Goal: Register for event/course

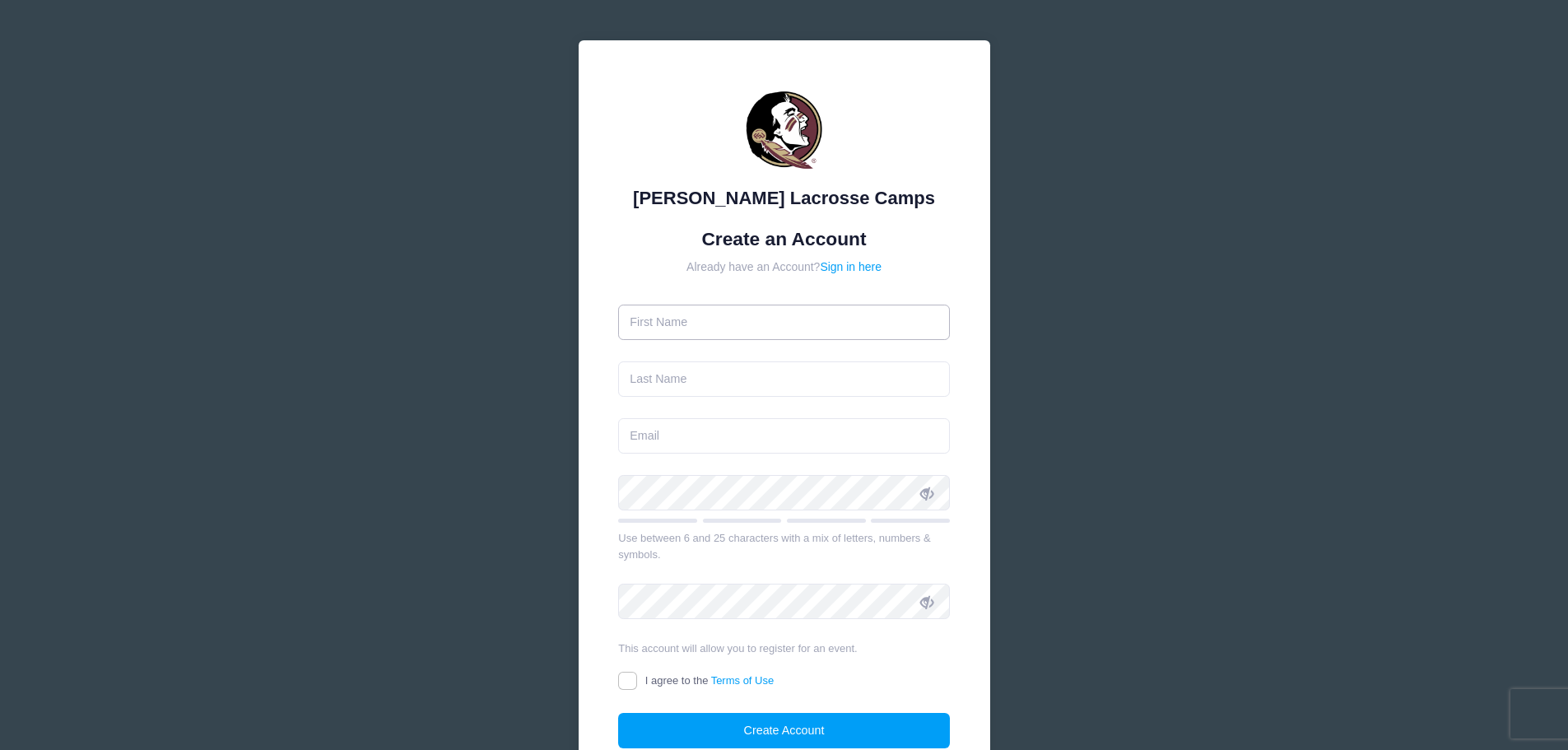
click at [759, 323] on input "text" at bounding box center [784, 322] width 331 height 35
type input "Daniela"
type input "[PERSON_NAME]"
type input "daniela.keller922@gmail.com"
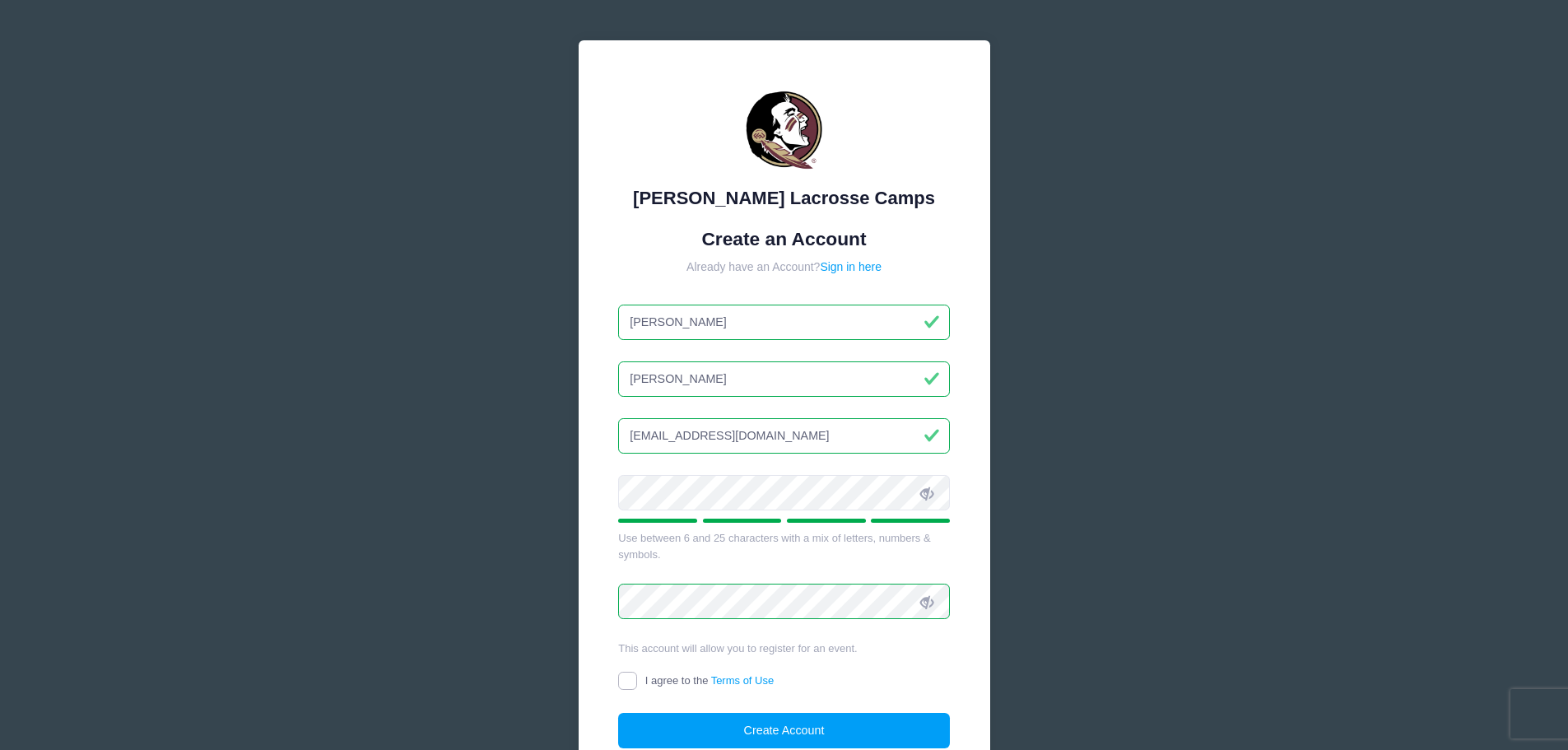
click at [626, 683] on input "I agree to the Terms of Use" at bounding box center [628, 681] width 19 height 19
checkbox input "true"
click at [777, 729] on button "Create Account" at bounding box center [784, 730] width 331 height 35
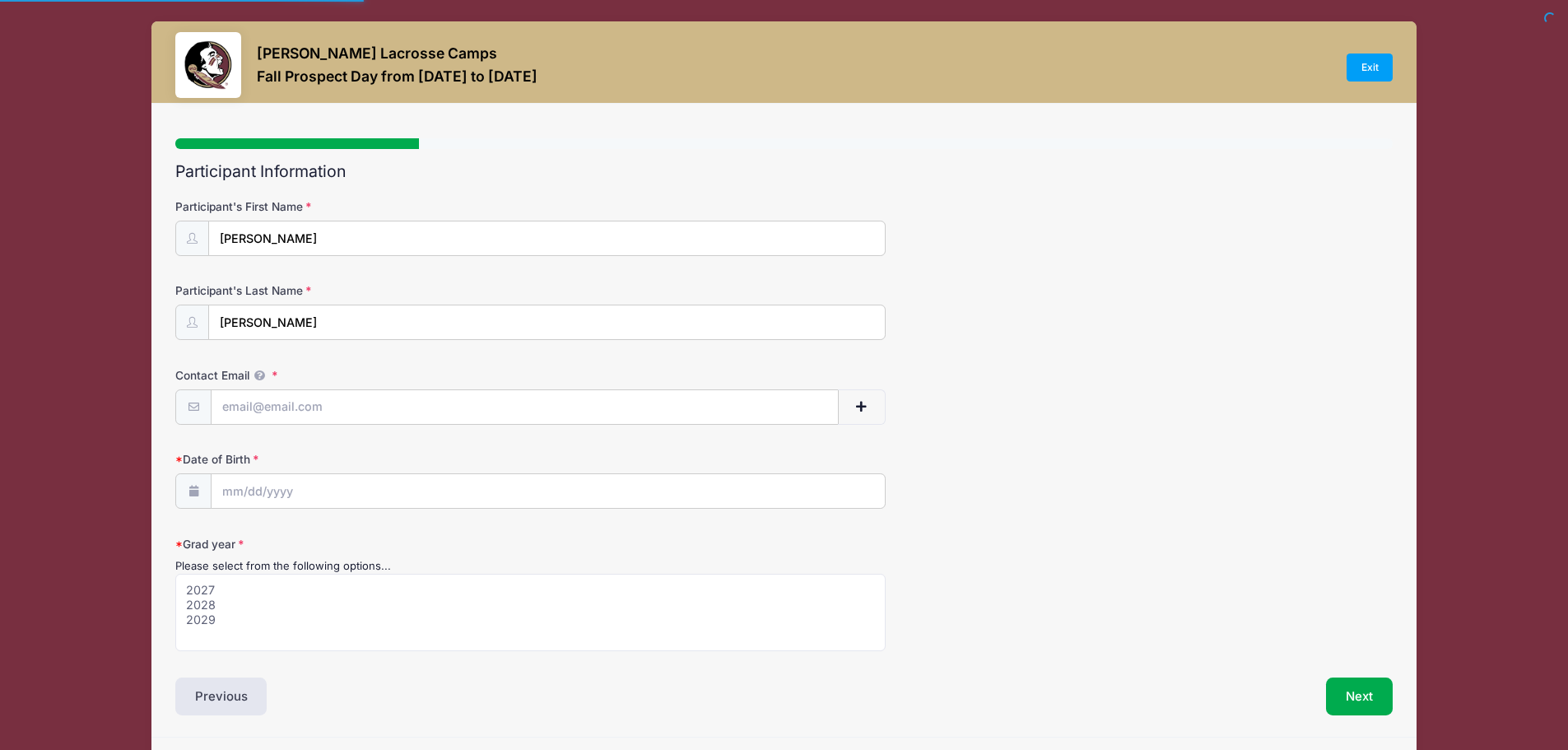
select select
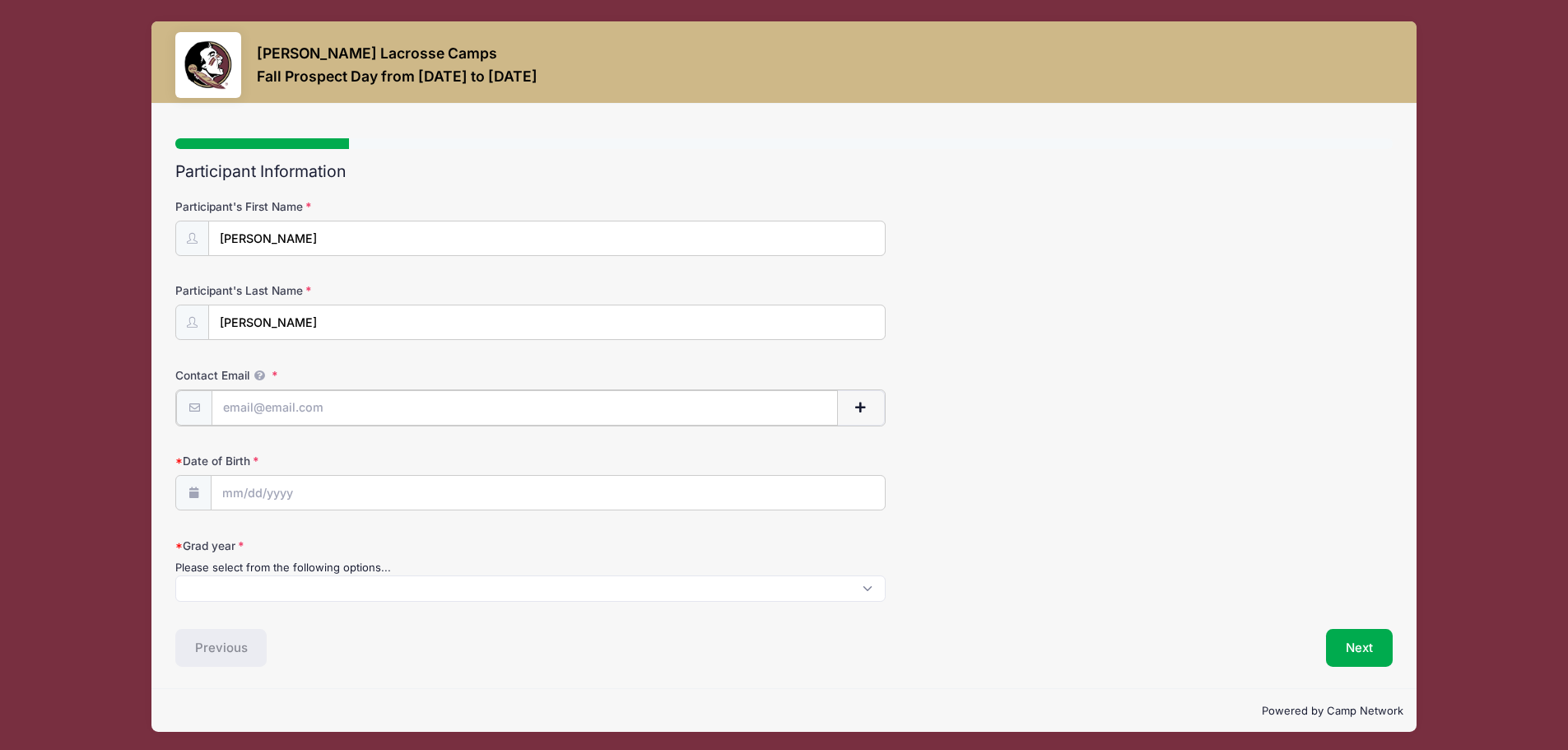
click at [316, 401] on input "Contact Email" at bounding box center [524, 407] width 626 height 35
type input "[EMAIL_ADDRESS][DOMAIN_NAME]"
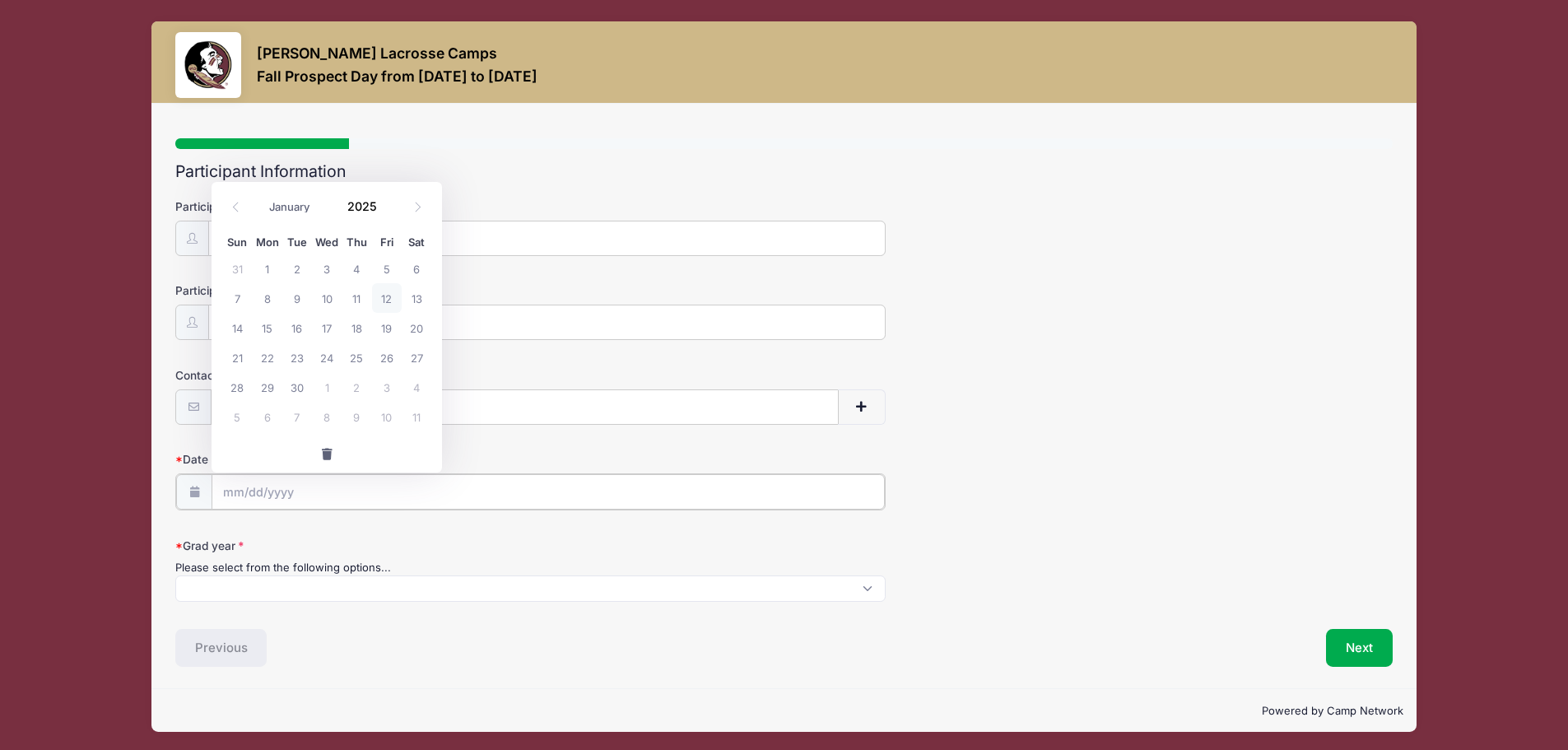
click at [231, 498] on input "Date of Birth" at bounding box center [548, 491] width 673 height 35
click at [234, 489] on input "Date of Birth" at bounding box center [548, 491] width 673 height 35
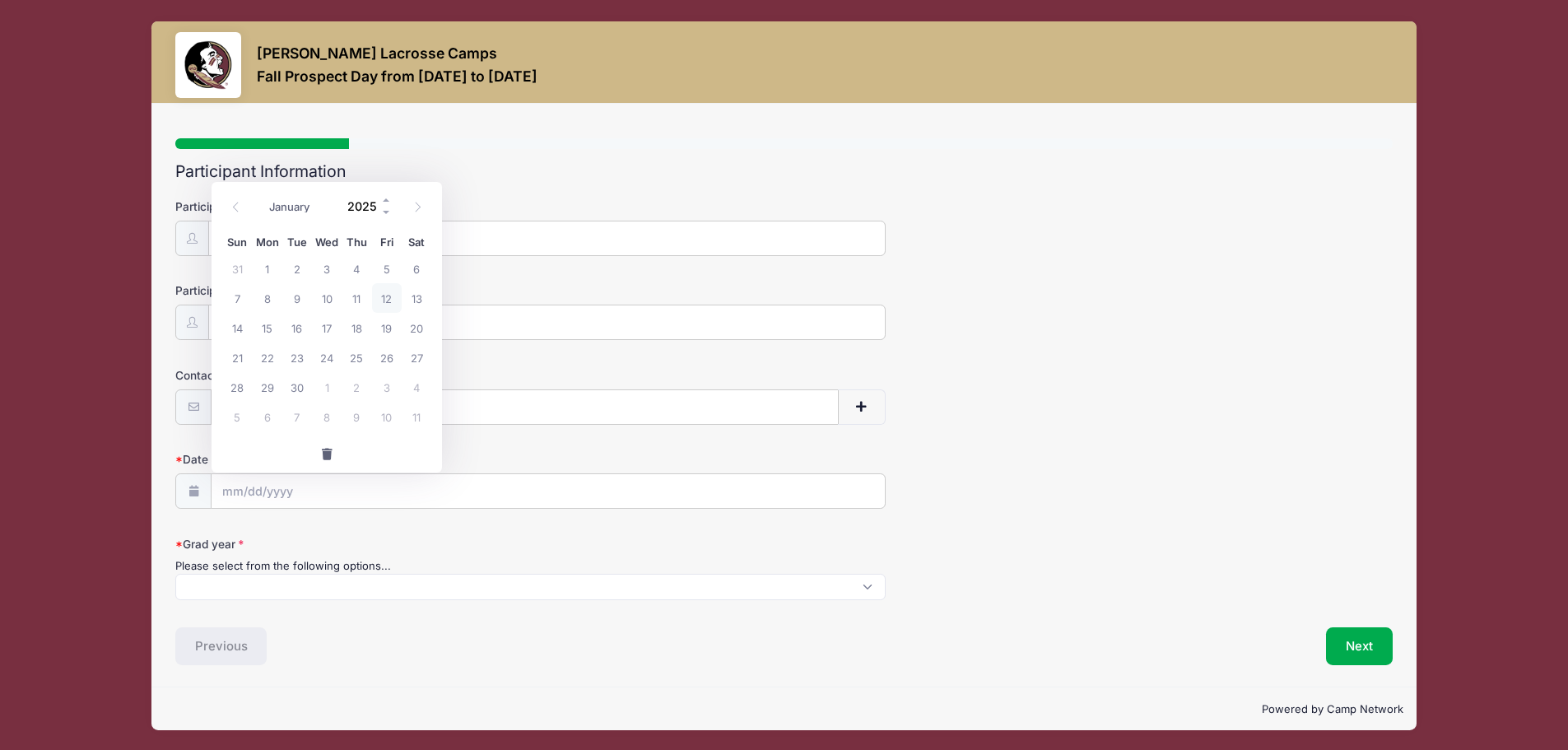
click at [362, 200] on input "2025" at bounding box center [365, 206] width 54 height 25
type input "2011"
click at [298, 207] on select "January February March April May June July August September October November De…" at bounding box center [297, 207] width 74 height 22
select select "5"
click at [261, 196] on select "January February March April May June July August September October November De…" at bounding box center [297, 207] width 74 height 22
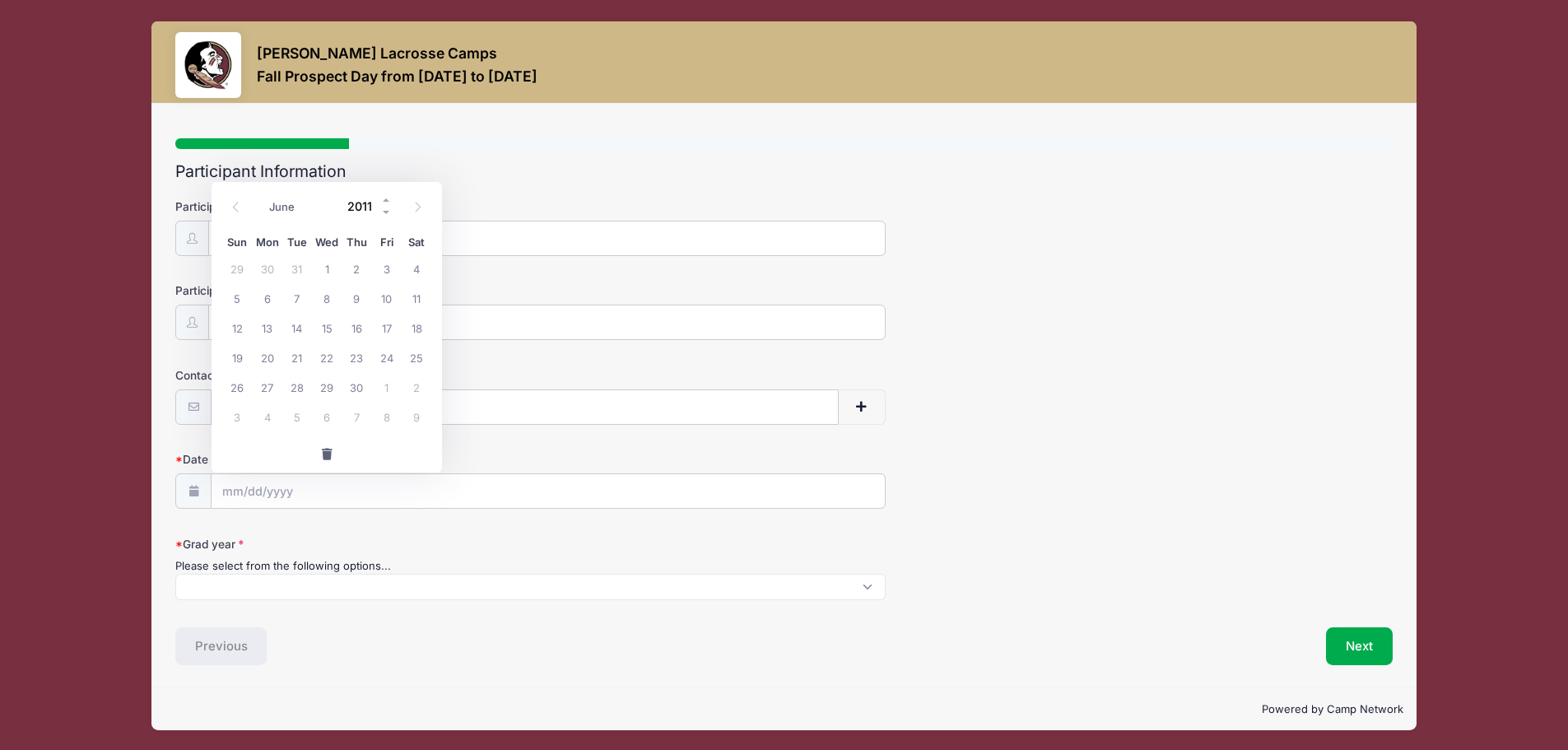
click at [353, 206] on input "2011" at bounding box center [365, 206] width 54 height 25
click at [383, 197] on span at bounding box center [387, 199] width 11 height 12
click at [389, 212] on span at bounding box center [387, 212] width 11 height 12
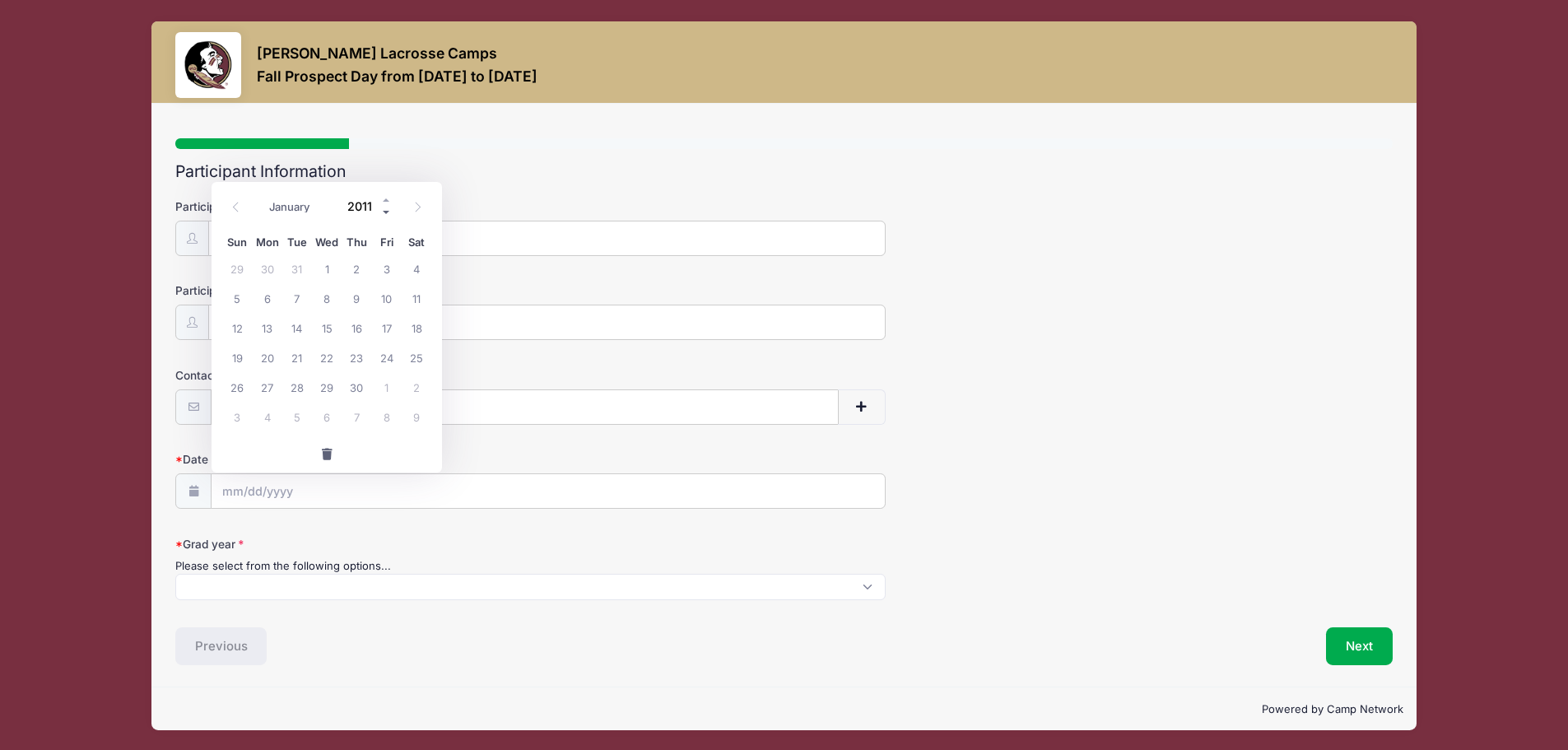
click at [389, 212] on span at bounding box center [387, 212] width 11 height 12
type input "2009"
click at [357, 298] on span "11" at bounding box center [356, 298] width 29 height 29
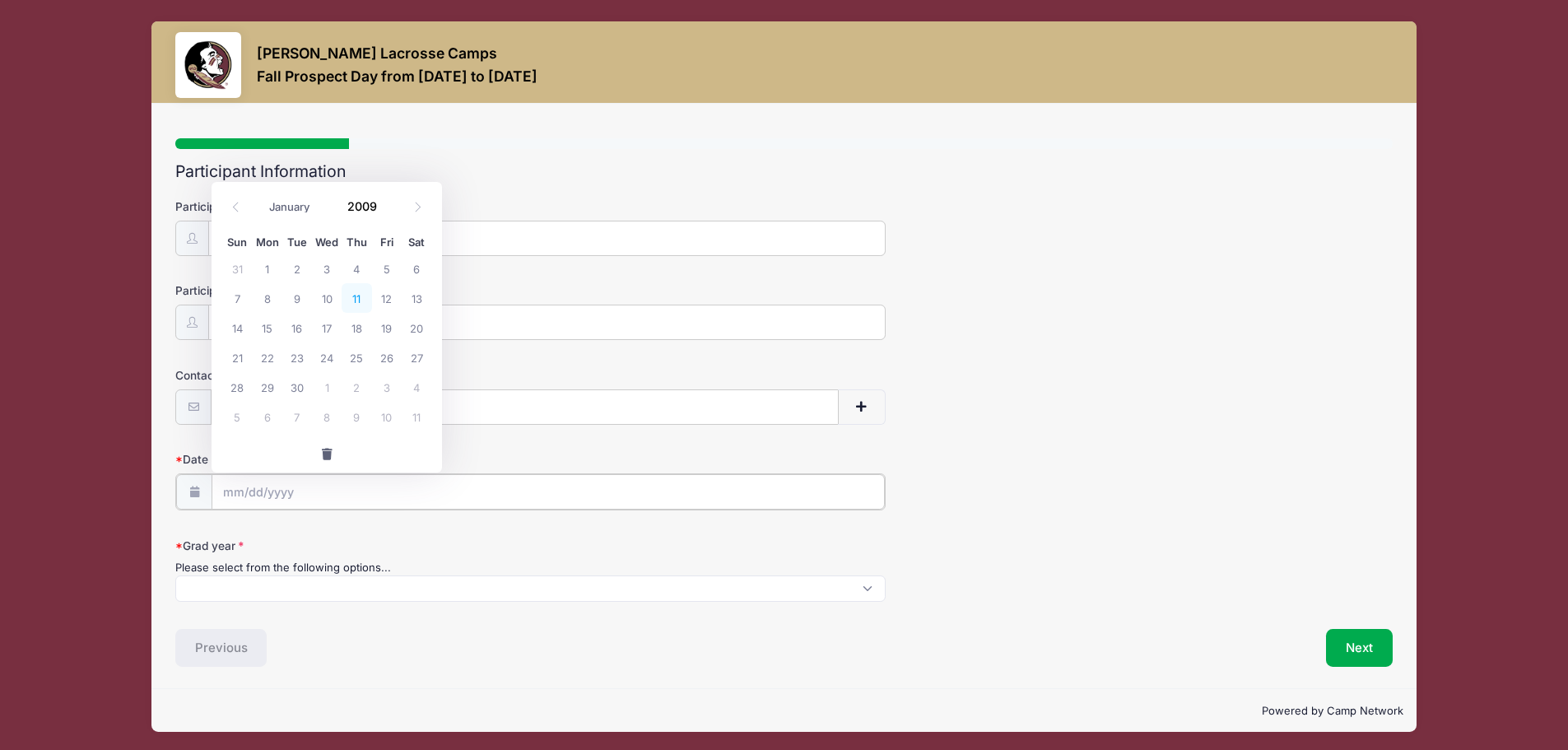
type input "06/11/2009"
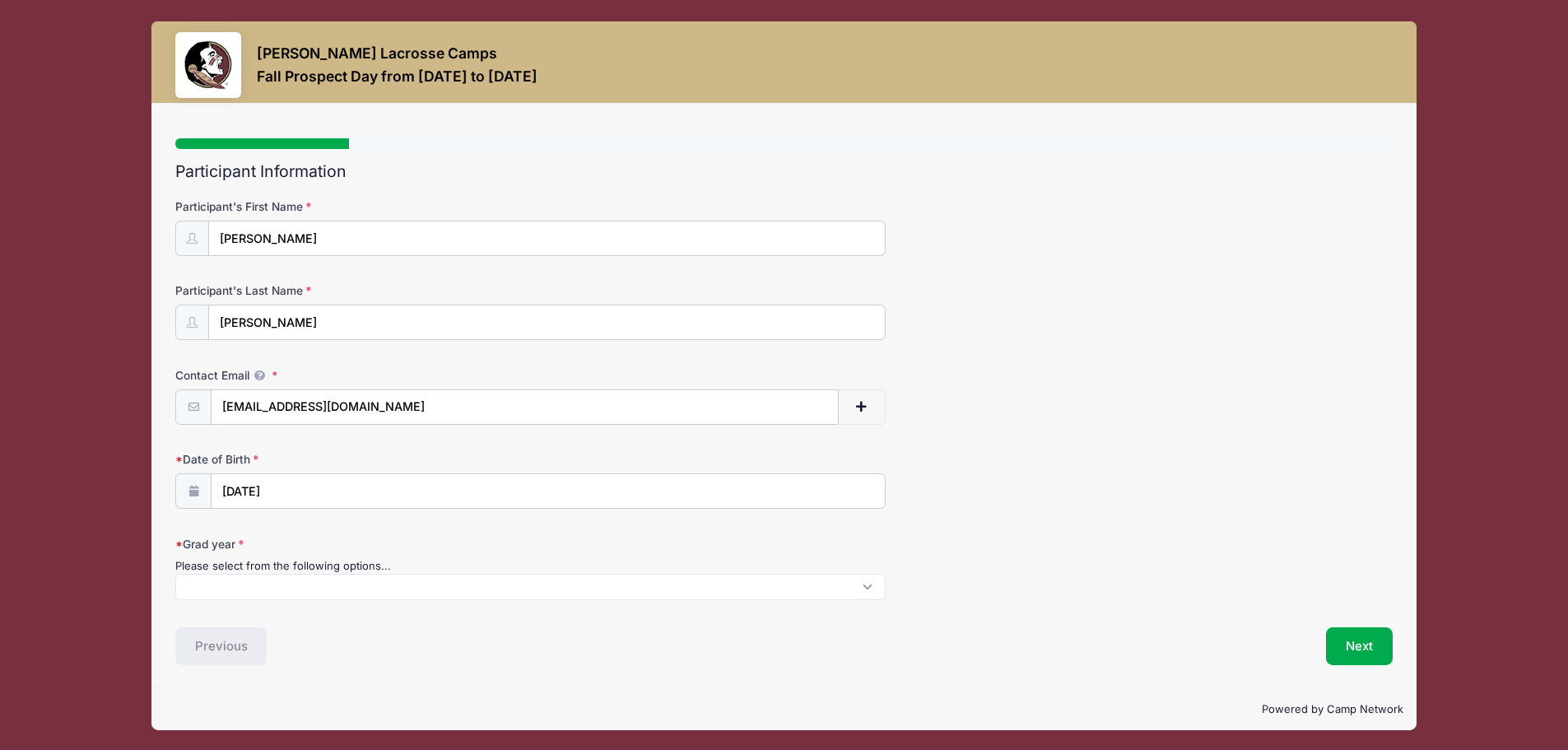
click at [334, 585] on span at bounding box center [531, 588] width 710 height 26
select select "2027"
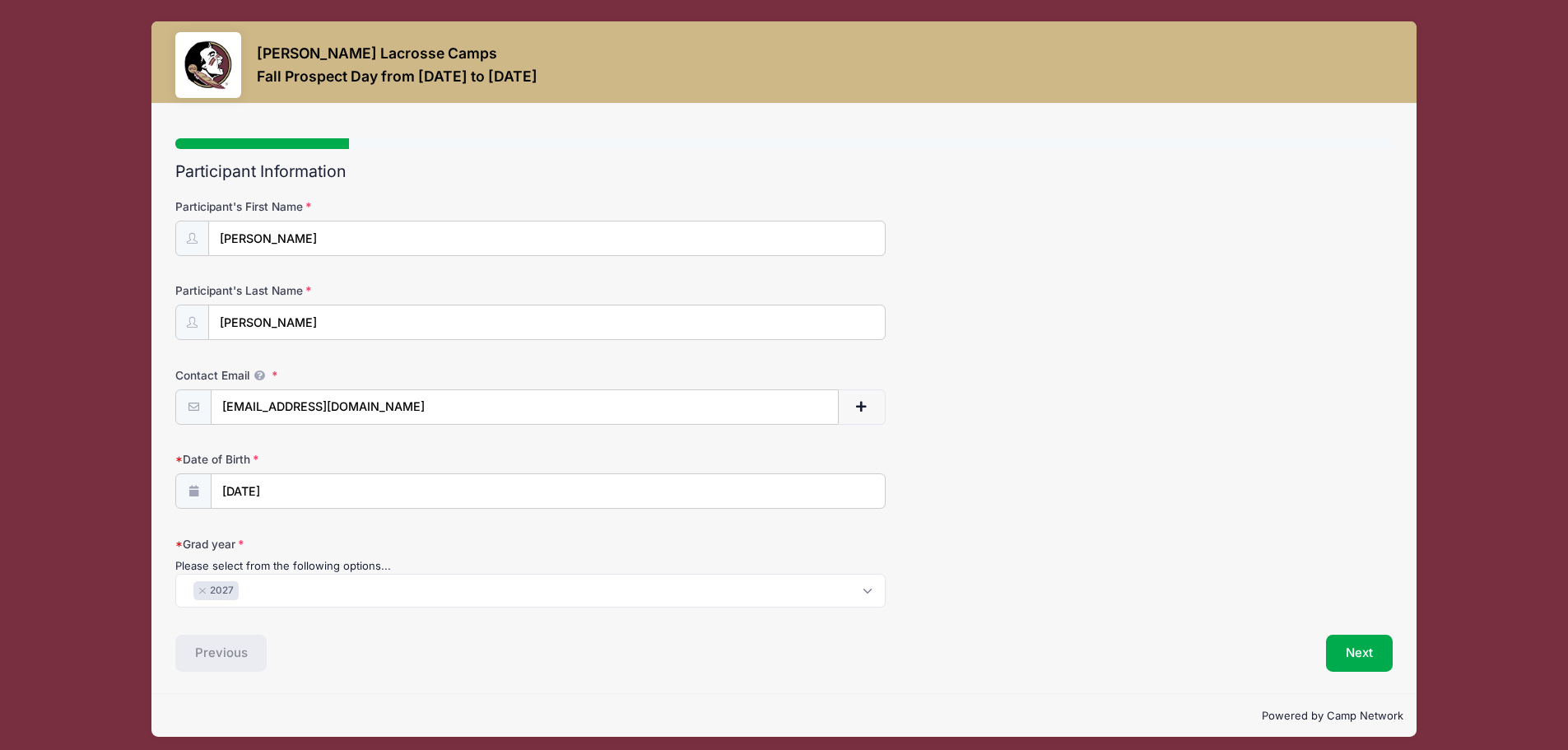
click at [956, 425] on form "Participant's First Name Giulia Participant's Last Name Keller Contact Email gi…" at bounding box center [784, 402] width 1218 height 409
click at [1353, 653] on button "Next" at bounding box center [1359, 654] width 67 height 38
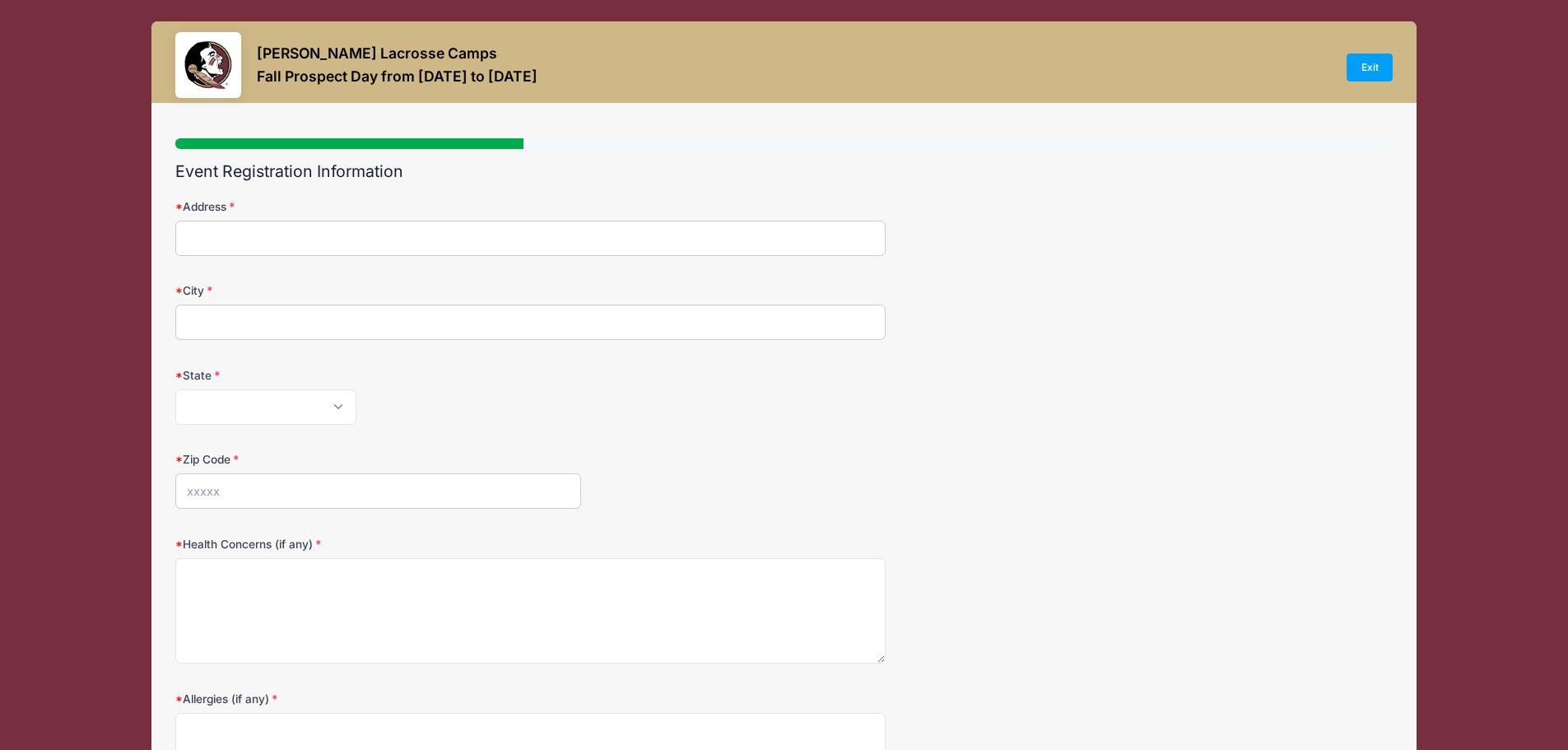
click at [256, 232] on input "Address" at bounding box center [531, 238] width 710 height 35
type input "170 Reese Road"
type input "Springfield"
select select "PA"
type input "19064"
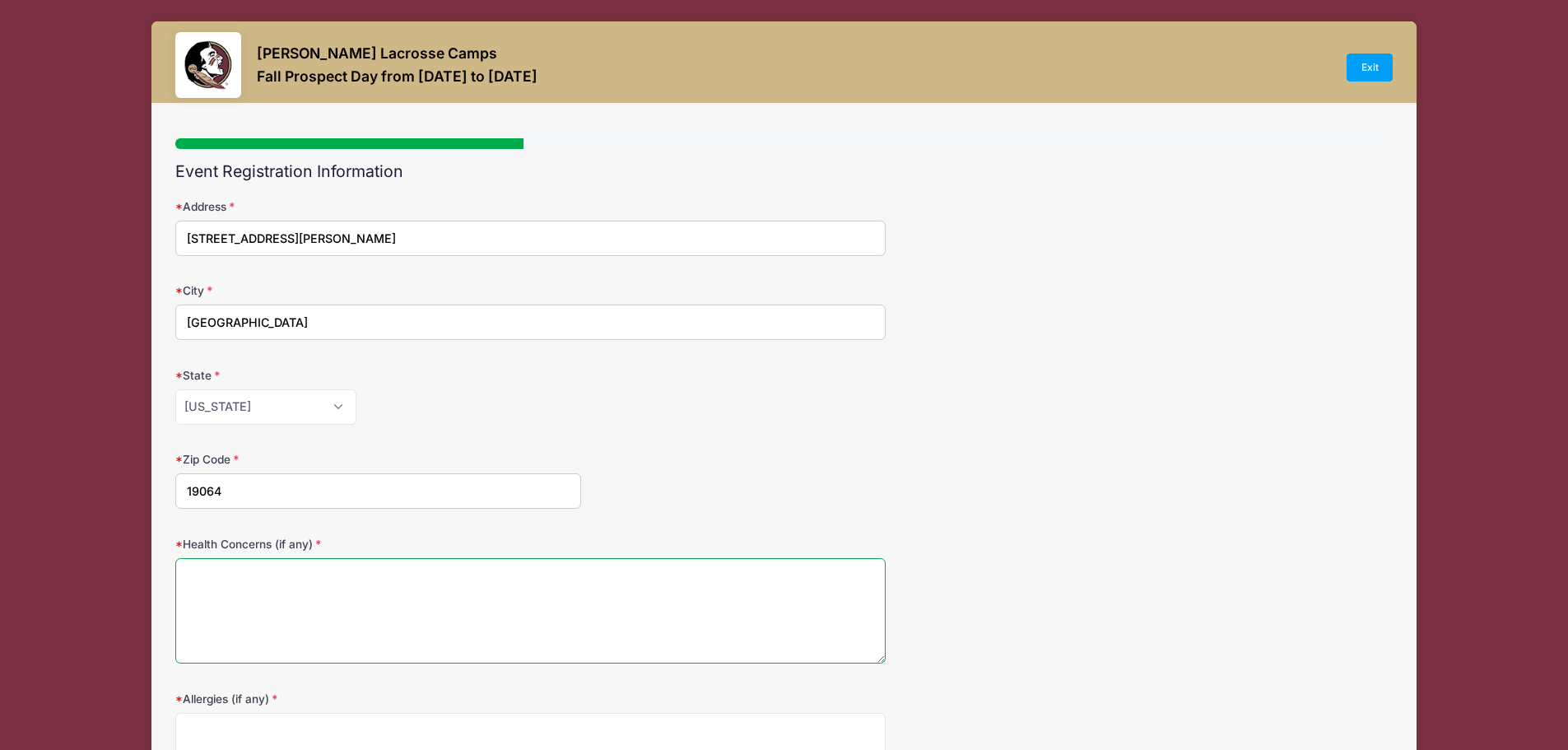
click at [261, 584] on textarea "Health Concerns (if any)" at bounding box center [531, 611] width 710 height 106
type textarea "none"
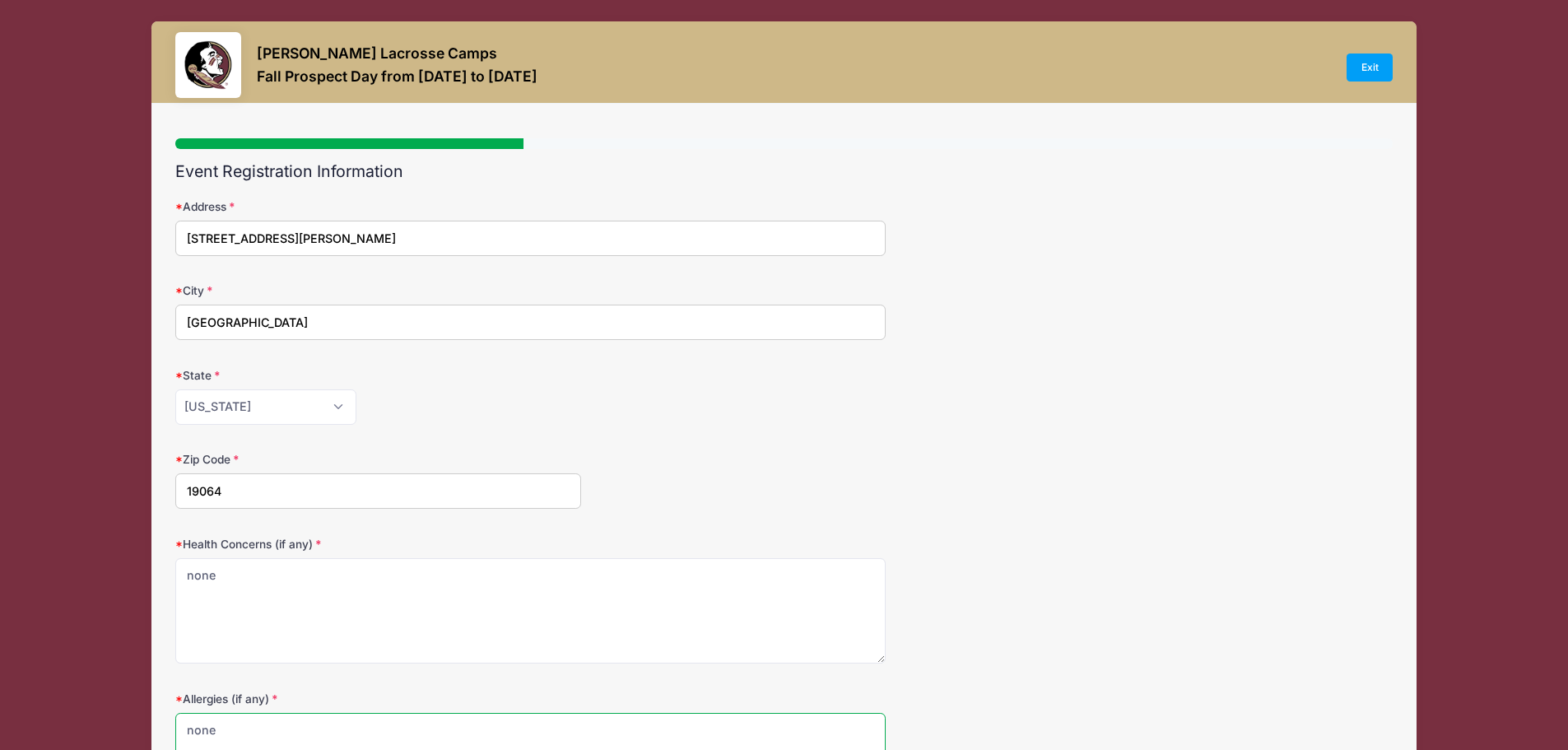
type textarea "none"
click at [902, 452] on div "Zip Code 19064" at bounding box center [784, 480] width 1218 height 58
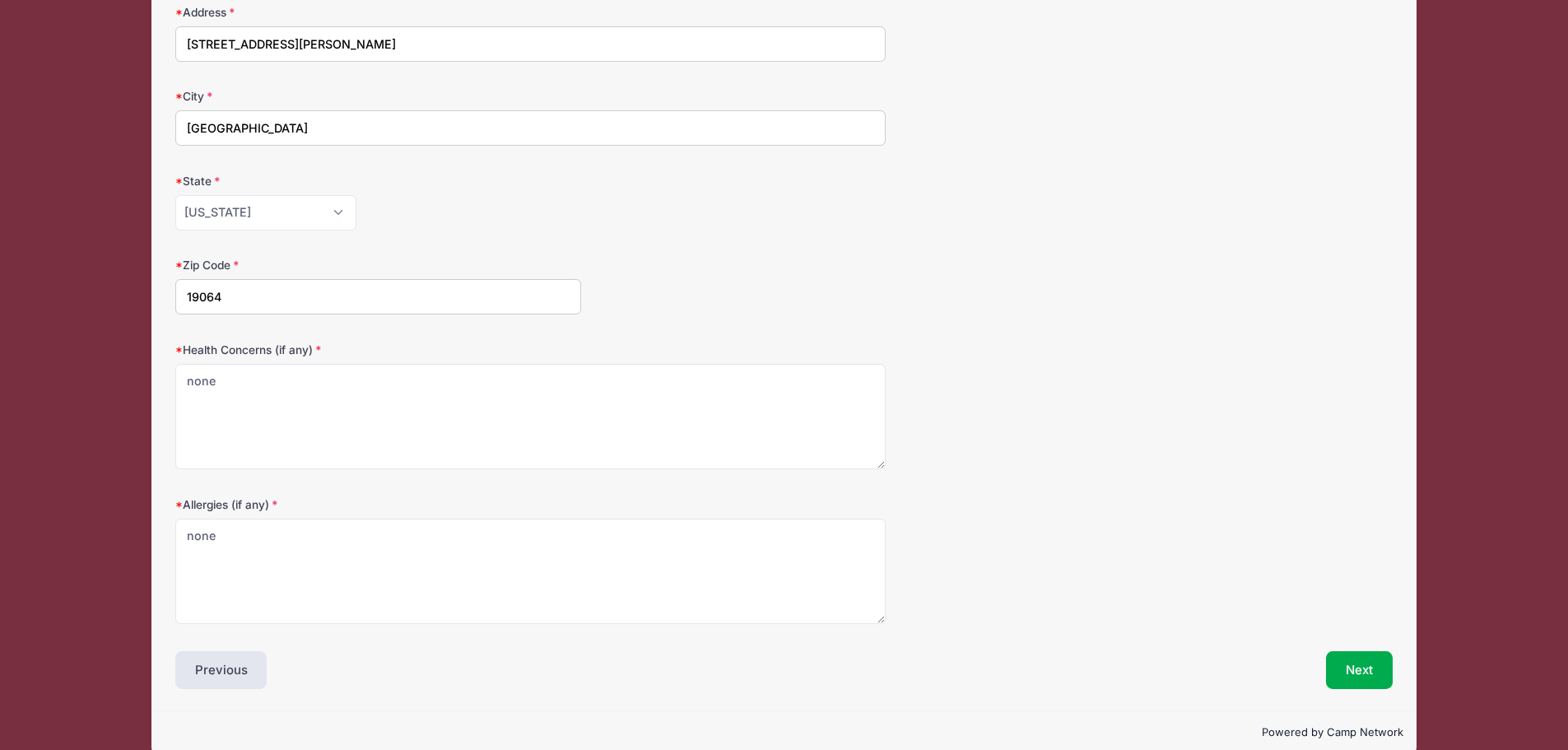
scroll to position [220, 0]
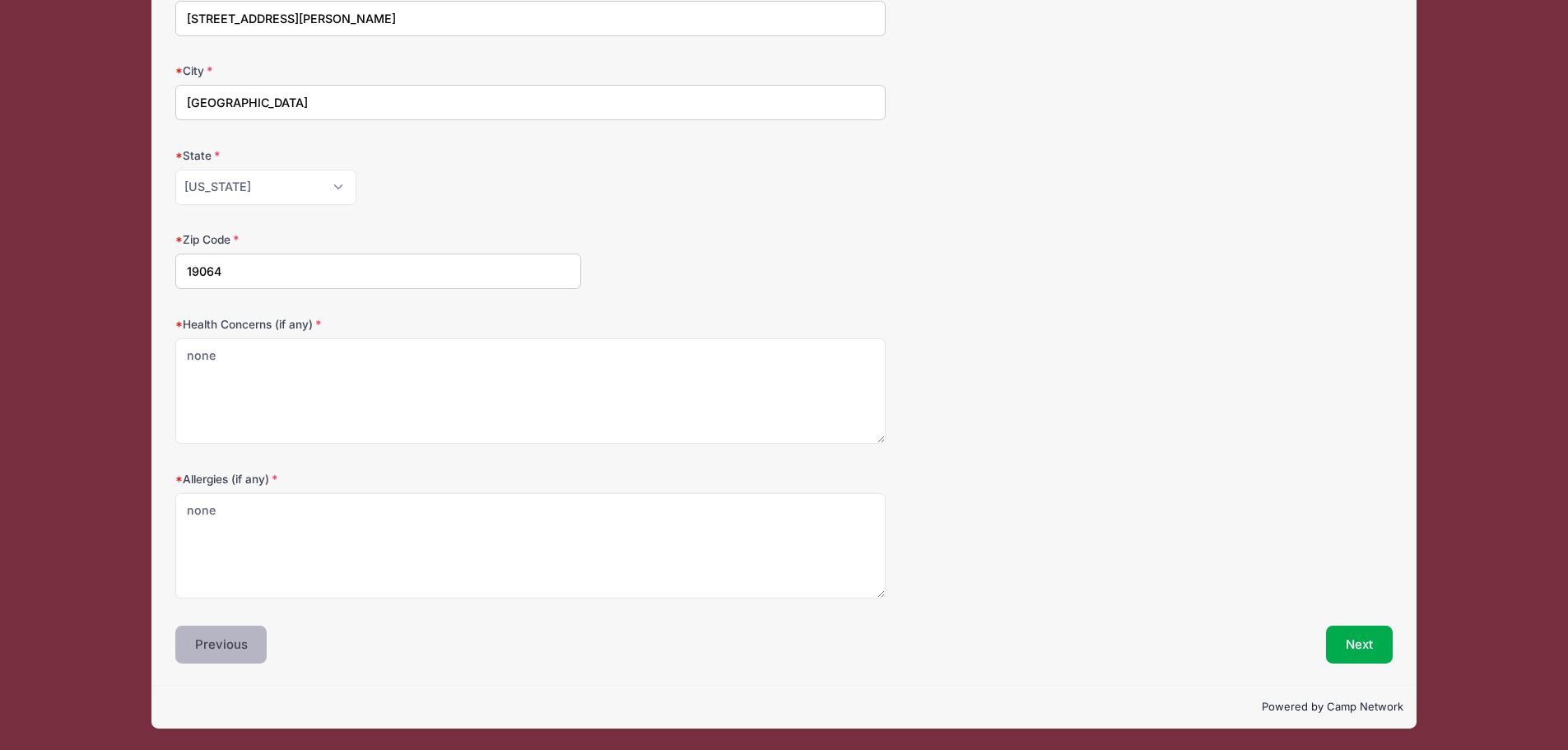
click at [211, 641] on button "Previous" at bounding box center [222, 645] width 93 height 38
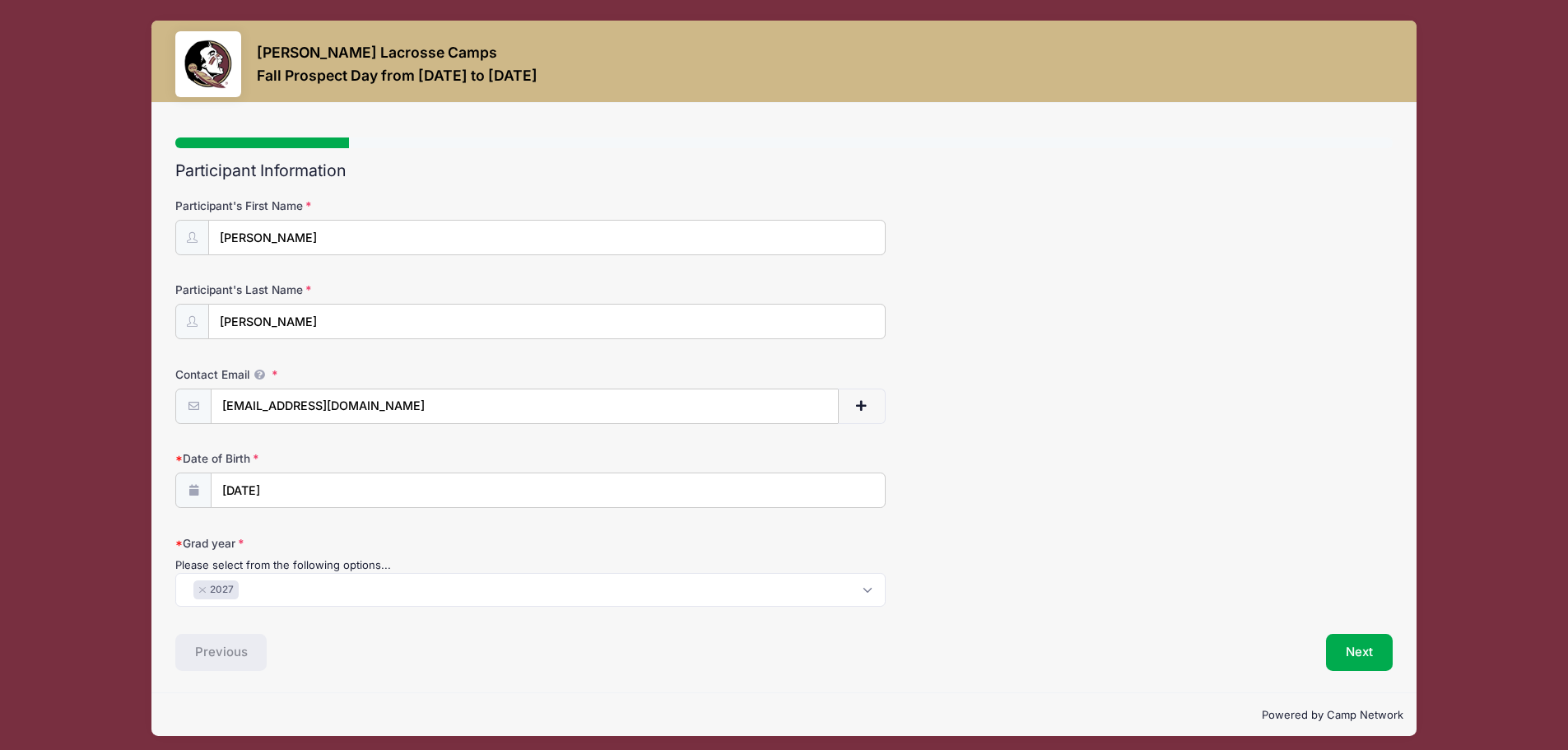
scroll to position [0, 0]
click at [1358, 655] on button "Next" at bounding box center [1359, 654] width 67 height 38
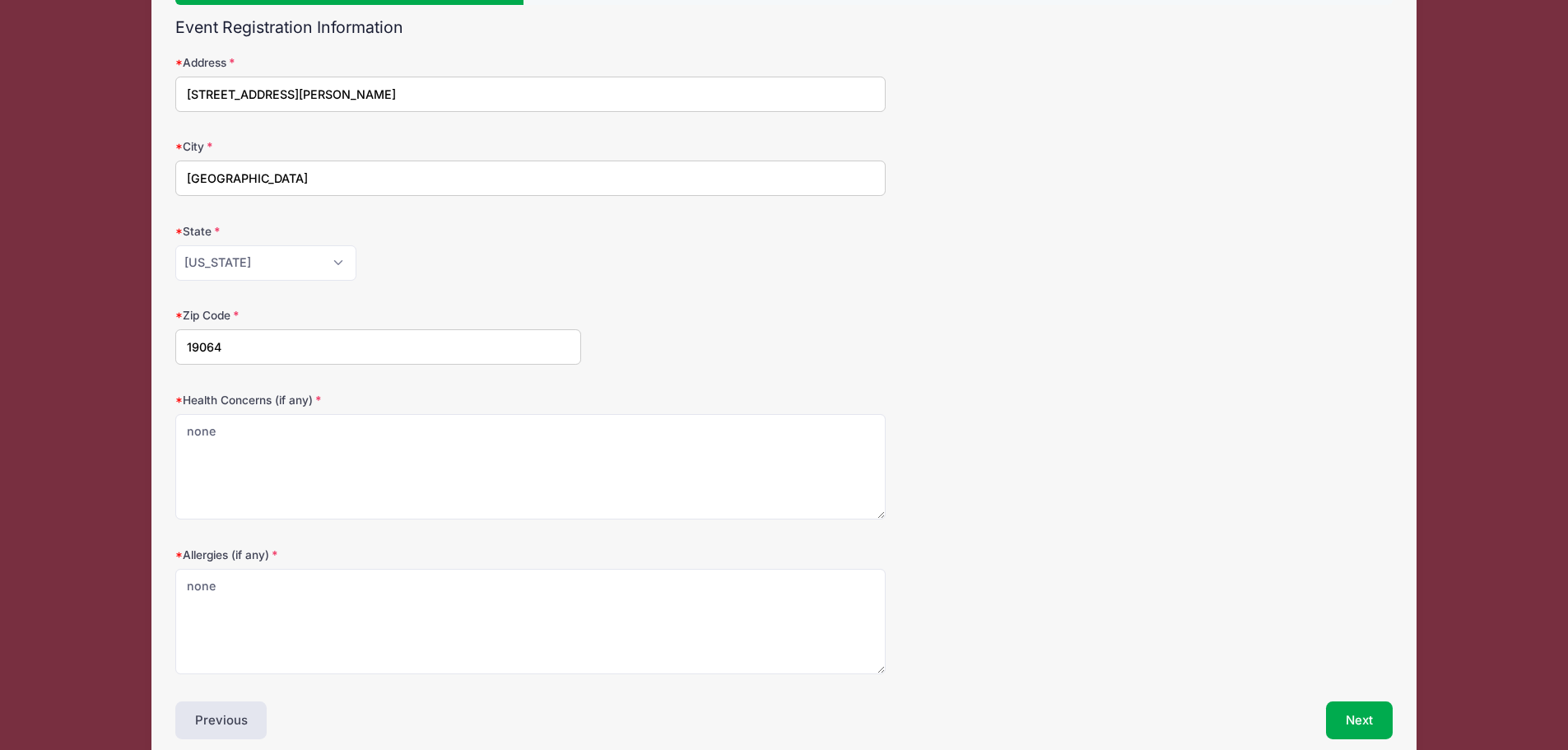
scroll to position [220, 0]
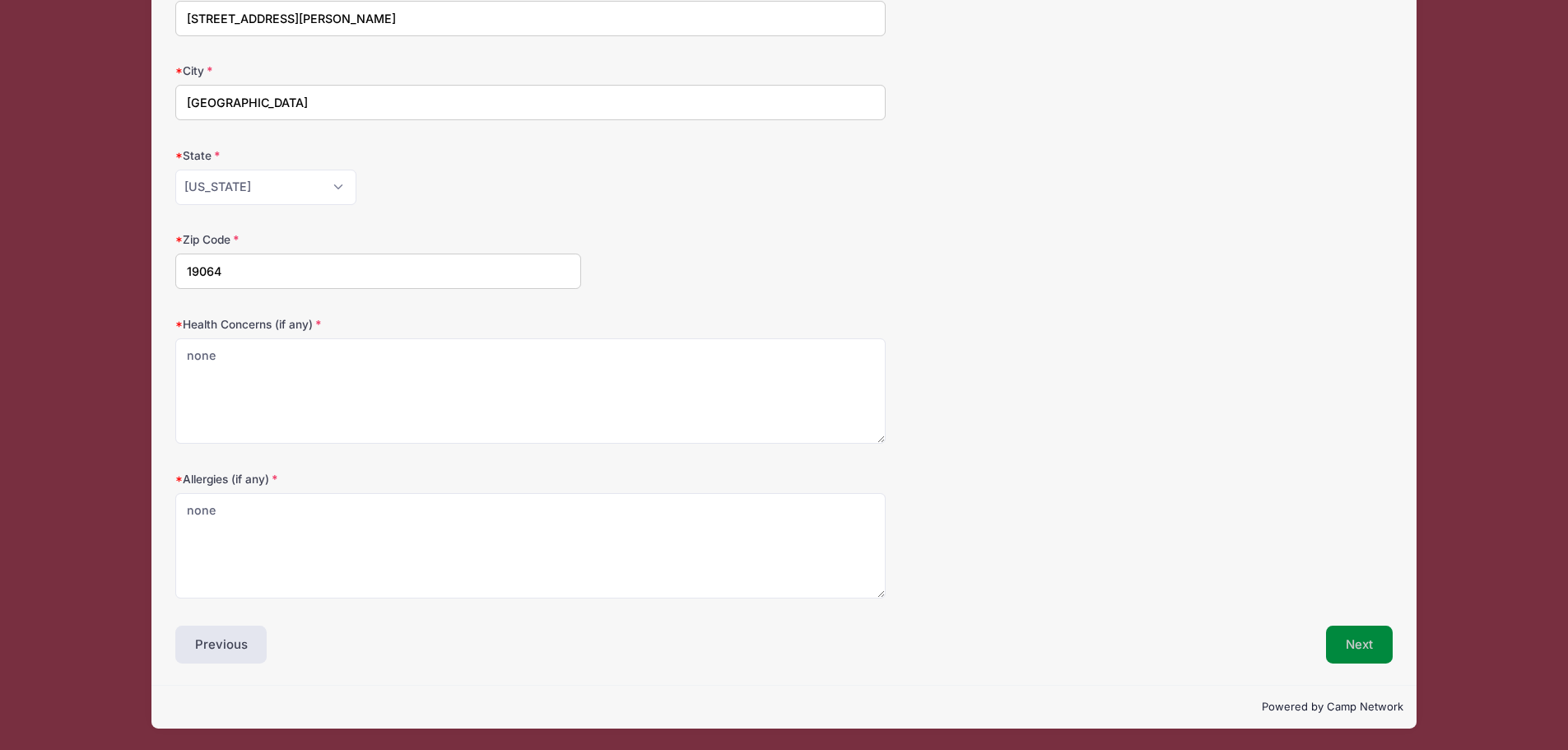
click at [1358, 639] on button "Next" at bounding box center [1359, 645] width 67 height 38
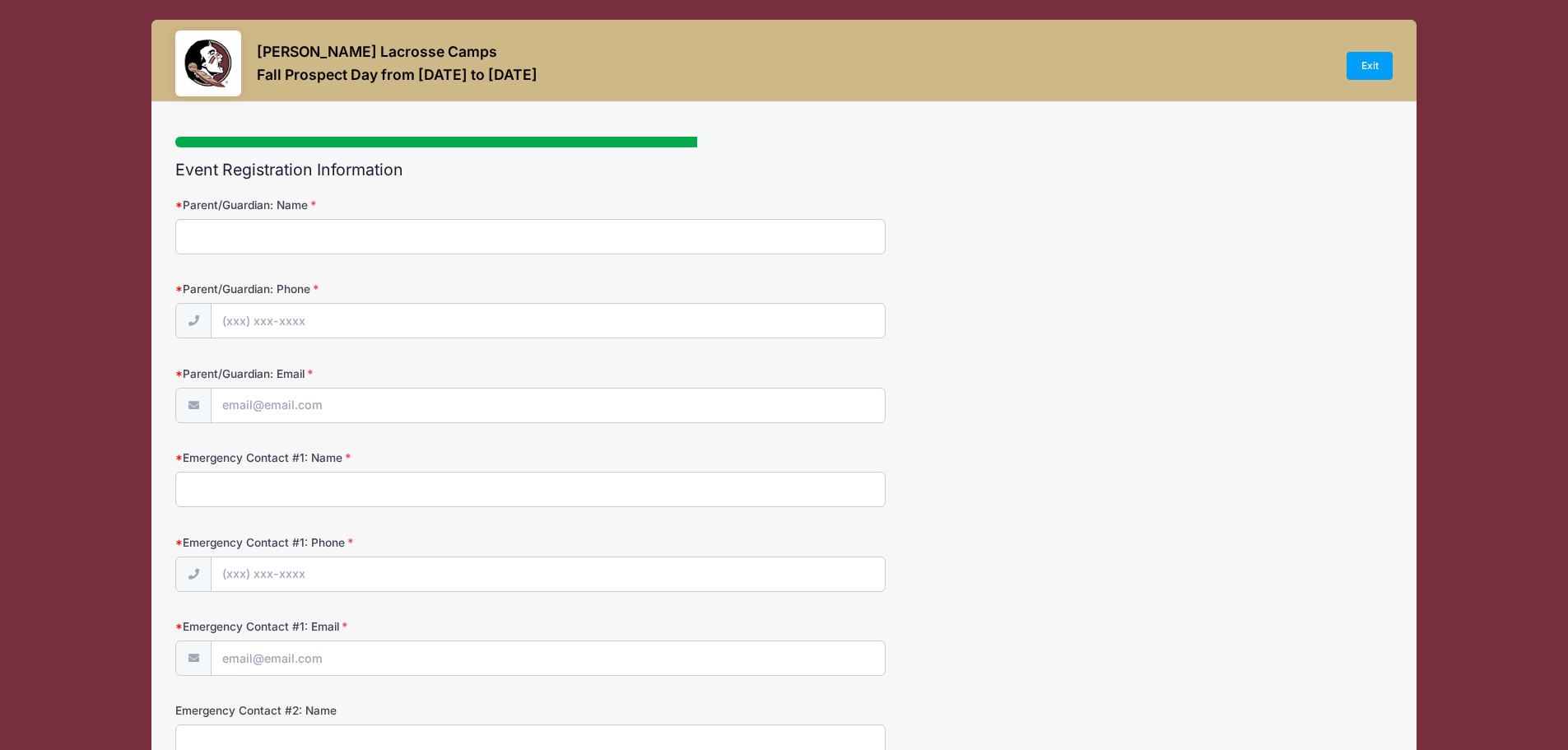
scroll to position [0, 0]
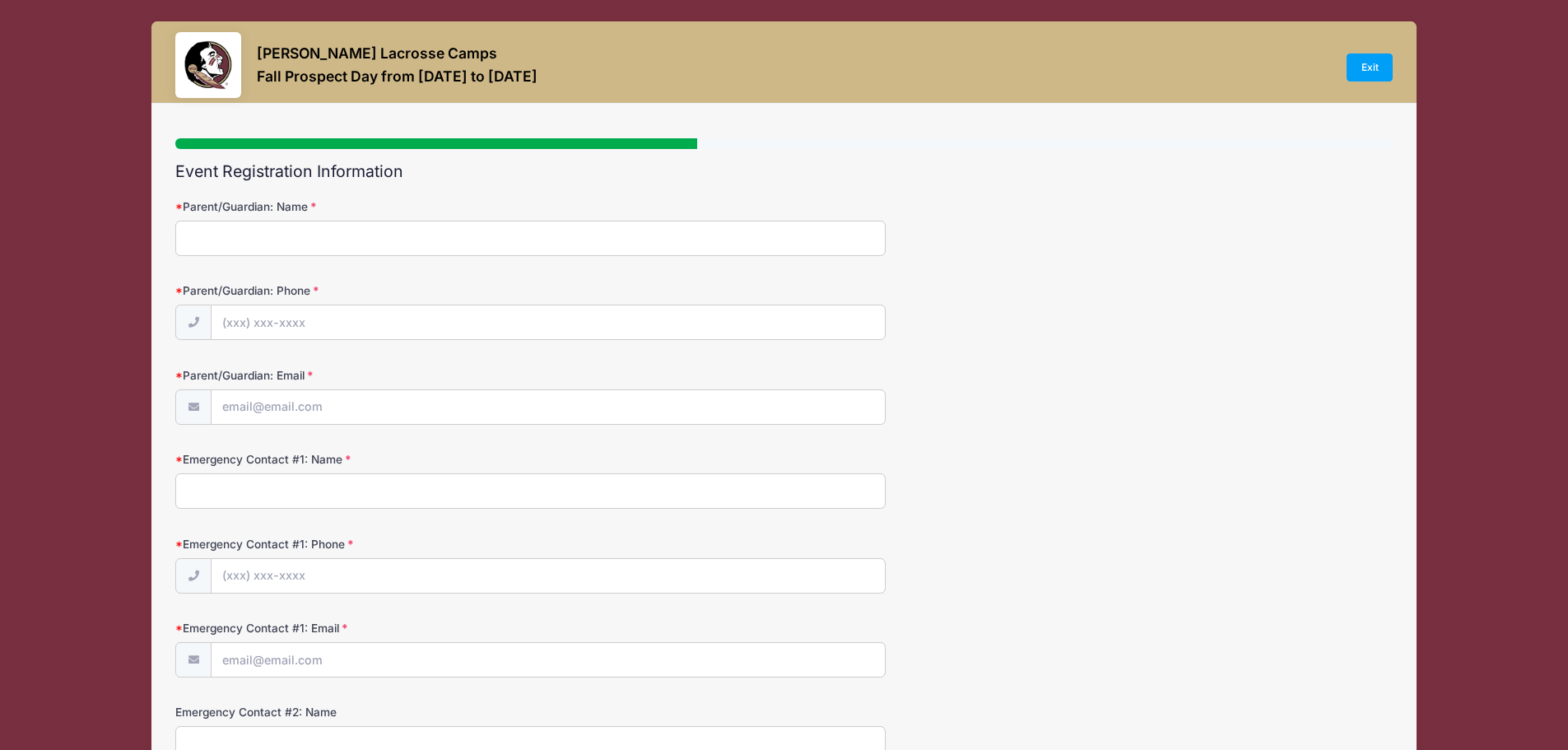
click at [240, 226] on input "Parent/Guardian: Name" at bounding box center [531, 238] width 710 height 35
type input "Daniela Keller"
type input "(484) 885-9807"
type input "daniela.keller922@gmail.com"
click at [333, 497] on input "Emergency Contact #1: Name" at bounding box center [531, 490] width 710 height 35
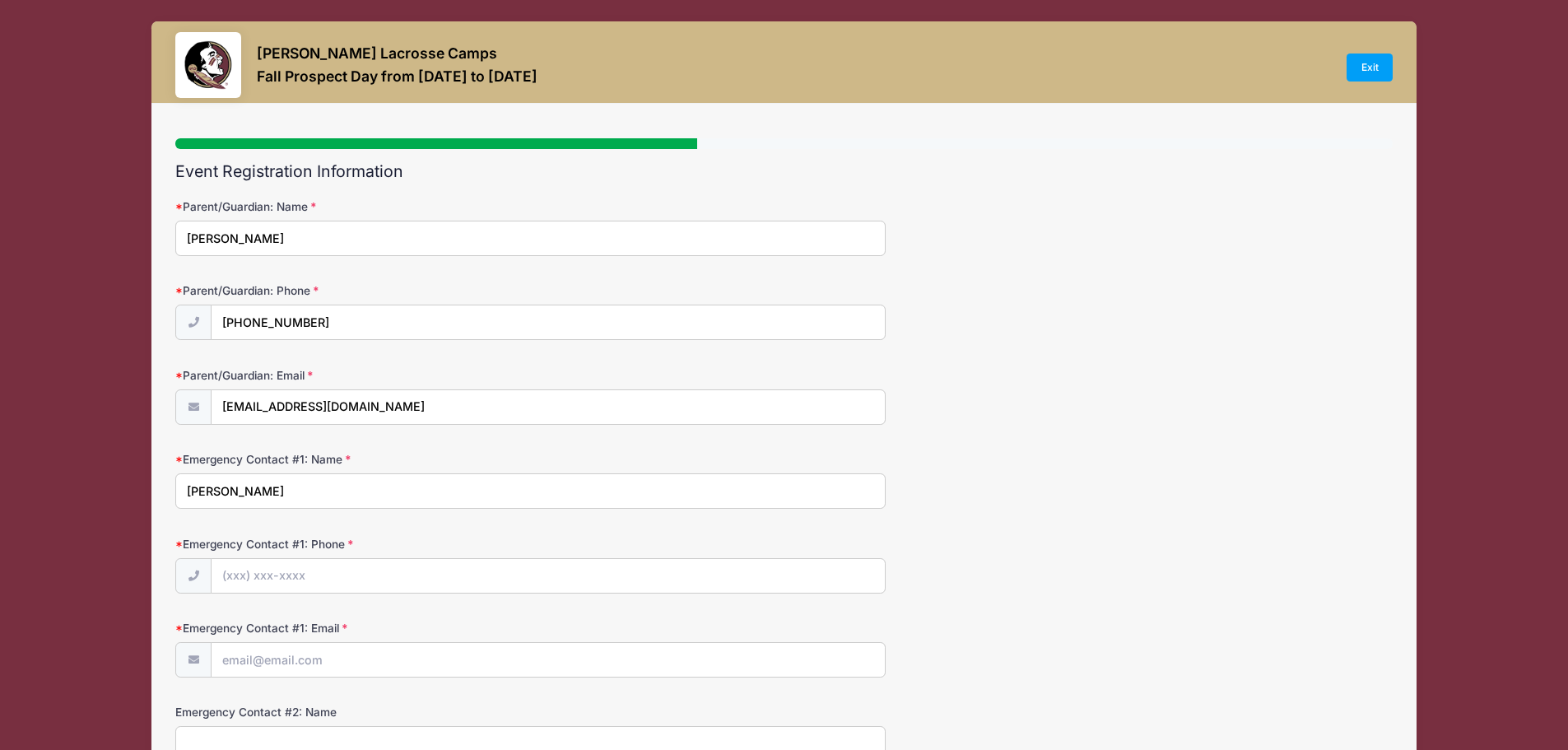
type input "Dave Keller"
type input "(610) 636-7433"
click at [270, 662] on input "Emergency Contact #1: Email" at bounding box center [548, 660] width 673 height 35
type input "daniela.keller922@gmail.com"
click at [339, 579] on input "(610) 636-7433" at bounding box center [548, 576] width 673 height 35
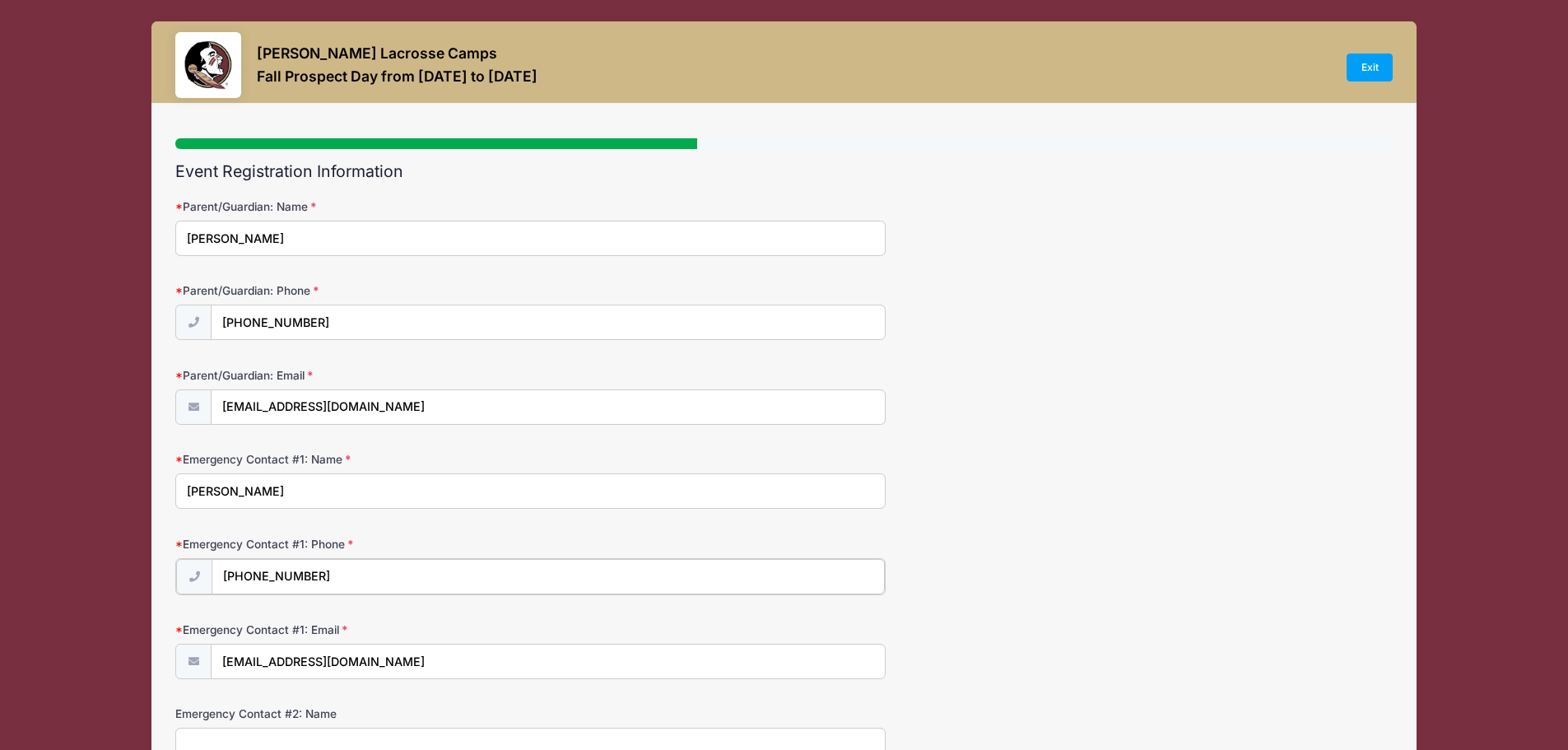
drag, startPoint x: 330, startPoint y: 579, endPoint x: 202, endPoint y: 584, distance: 128.1
click at [202, 584] on div "(610) 636-7433" at bounding box center [531, 576] width 710 height 37
type input "(484) 885-9807"
click at [312, 486] on input "Dave Keller" at bounding box center [531, 490] width 710 height 35
type input "D"
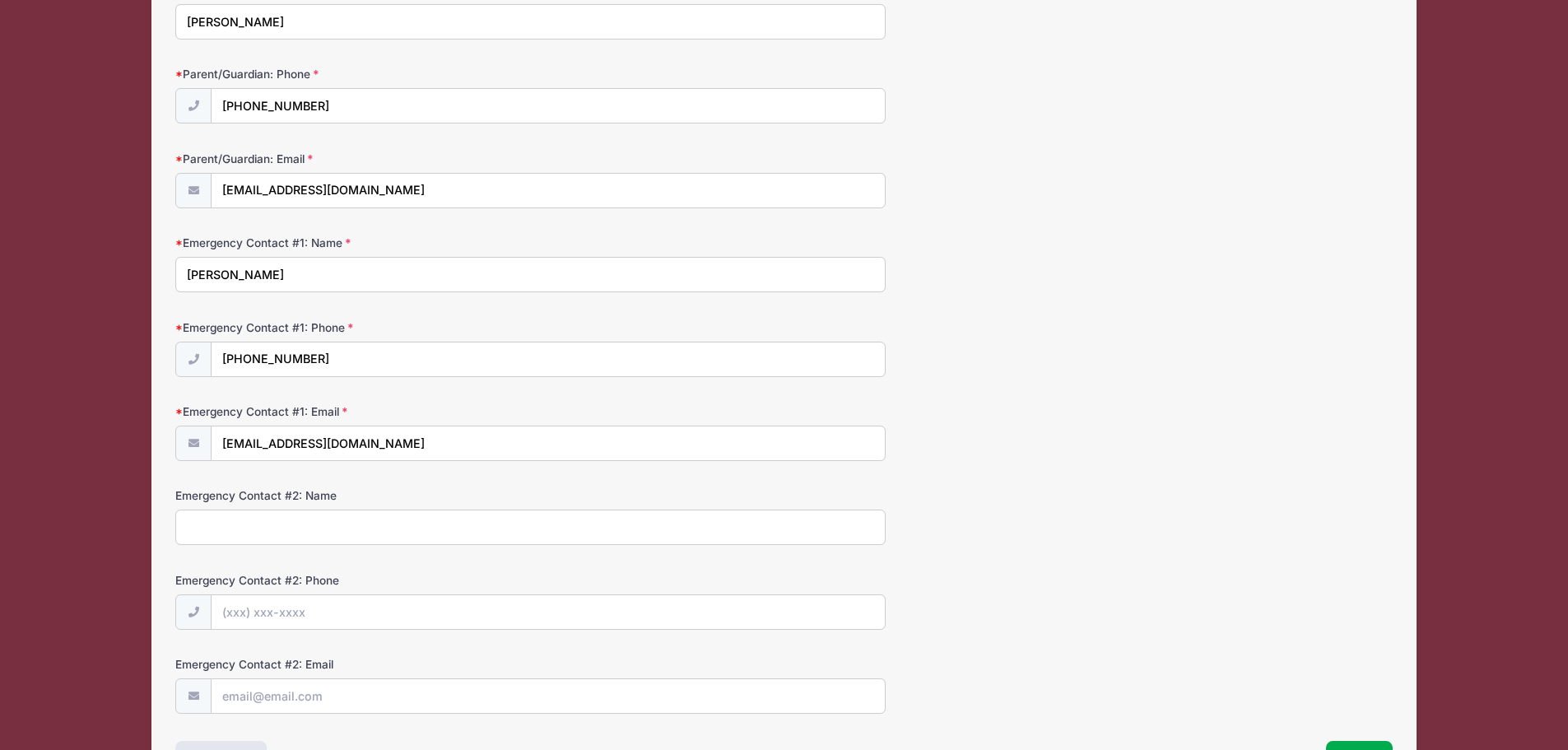
scroll to position [247, 0]
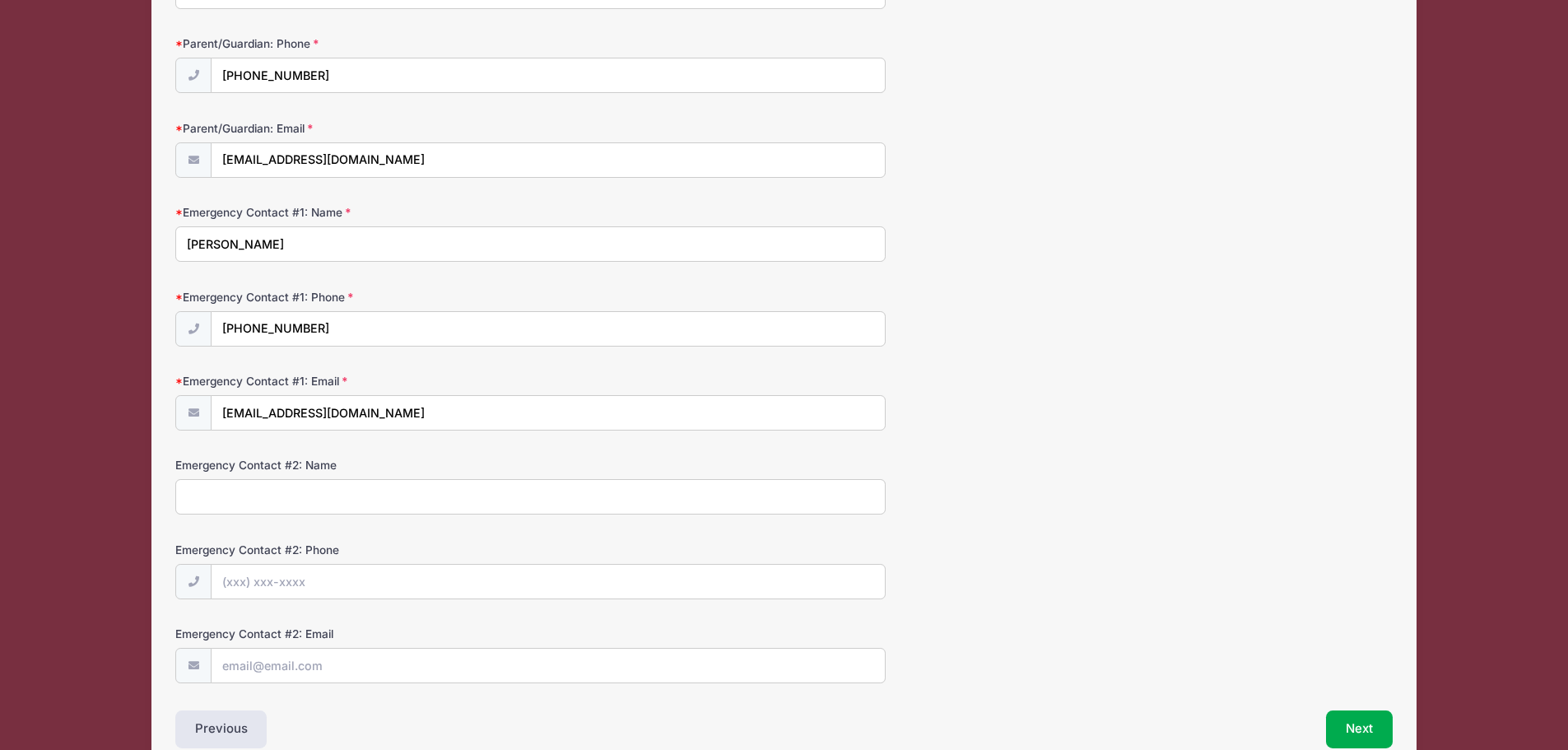
type input "Daniela Keller"
click at [307, 505] on input "Emergency Contact #2: Name" at bounding box center [531, 496] width 710 height 35
type input "Dave Keller"
type input "(610) 636-7433"
click at [276, 666] on input "Emergency Contact #2: Email" at bounding box center [548, 666] width 673 height 35
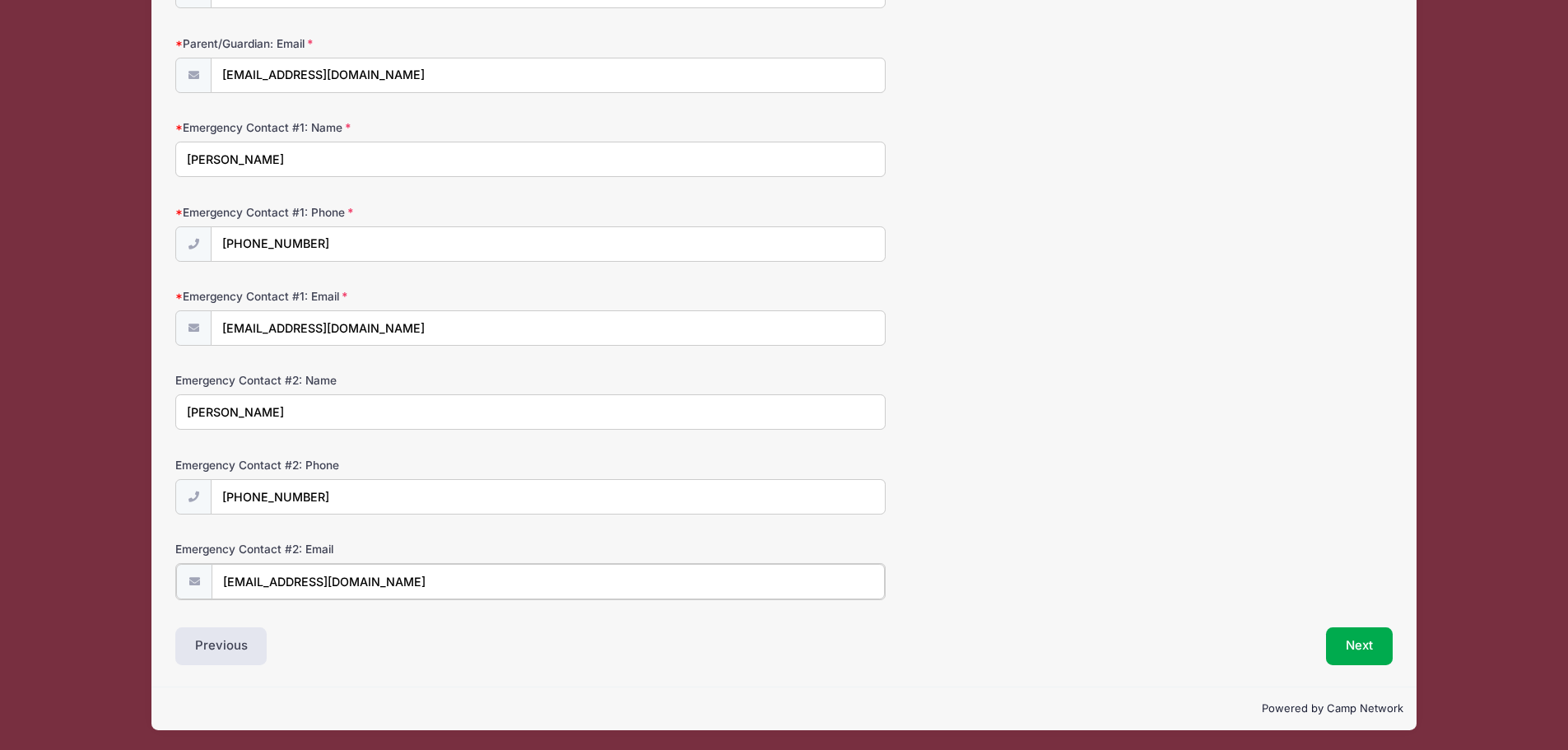
scroll to position [333, 0]
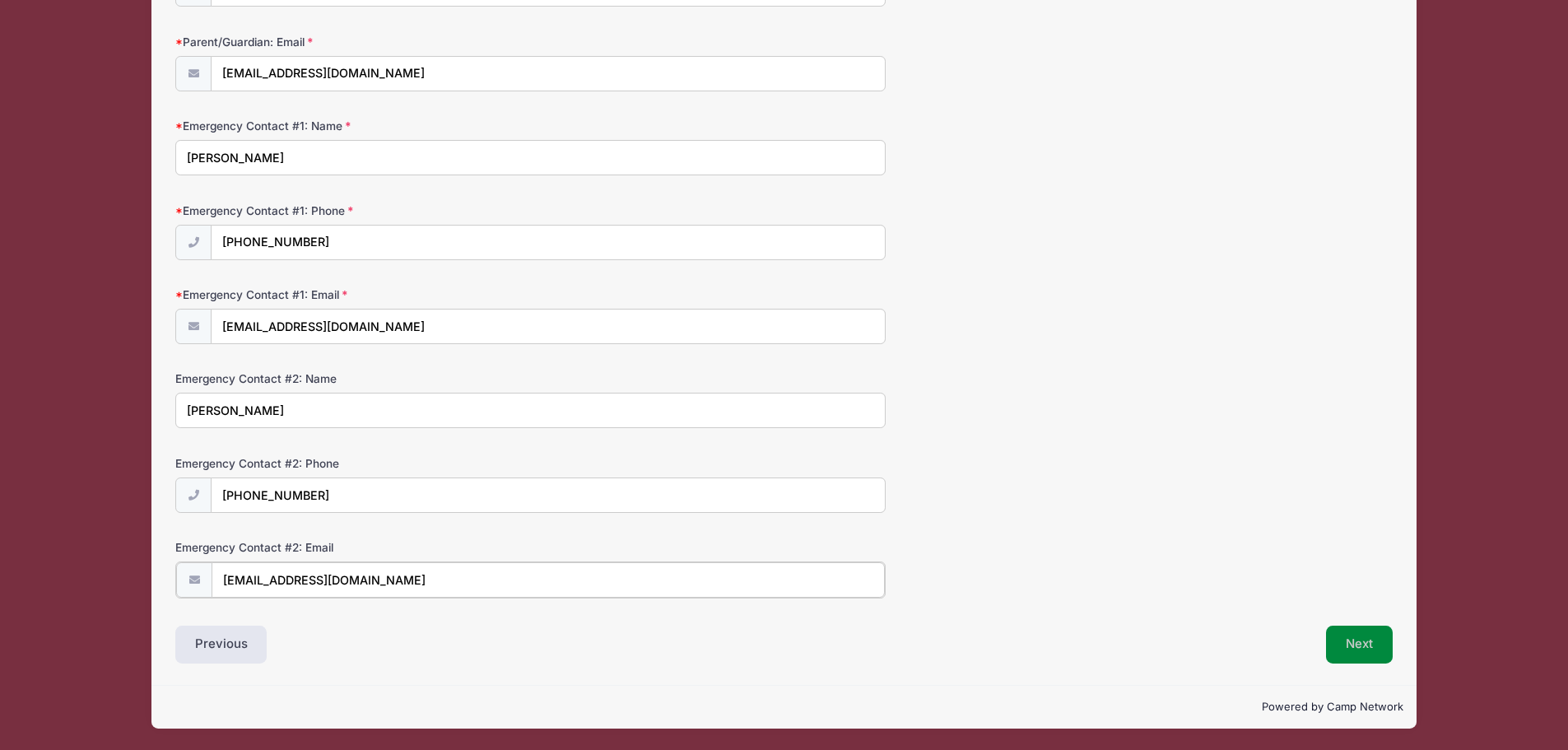
type input "dkellerexcavating@gmail.com"
click at [1367, 646] on button "Next" at bounding box center [1359, 645] width 67 height 38
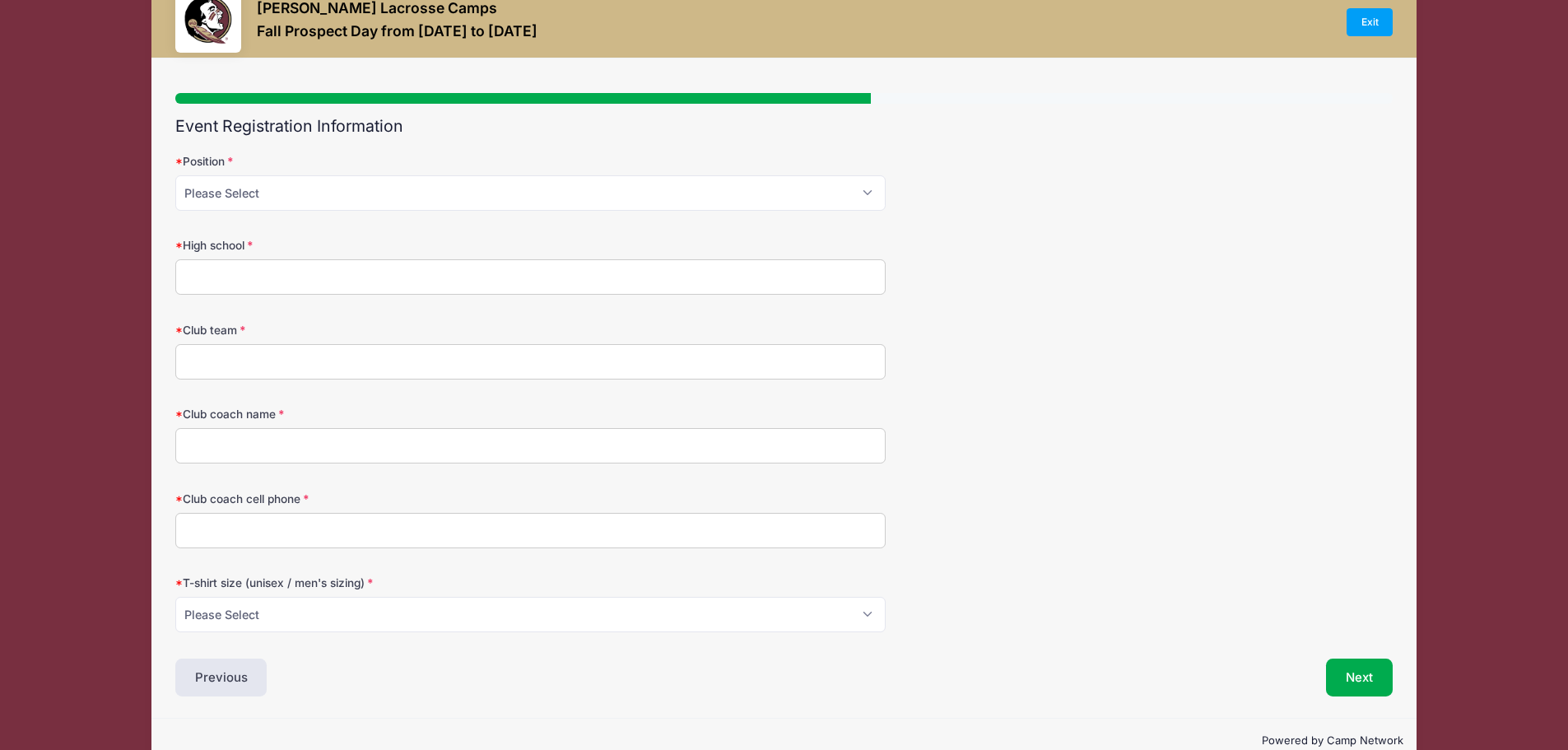
scroll to position [0, 0]
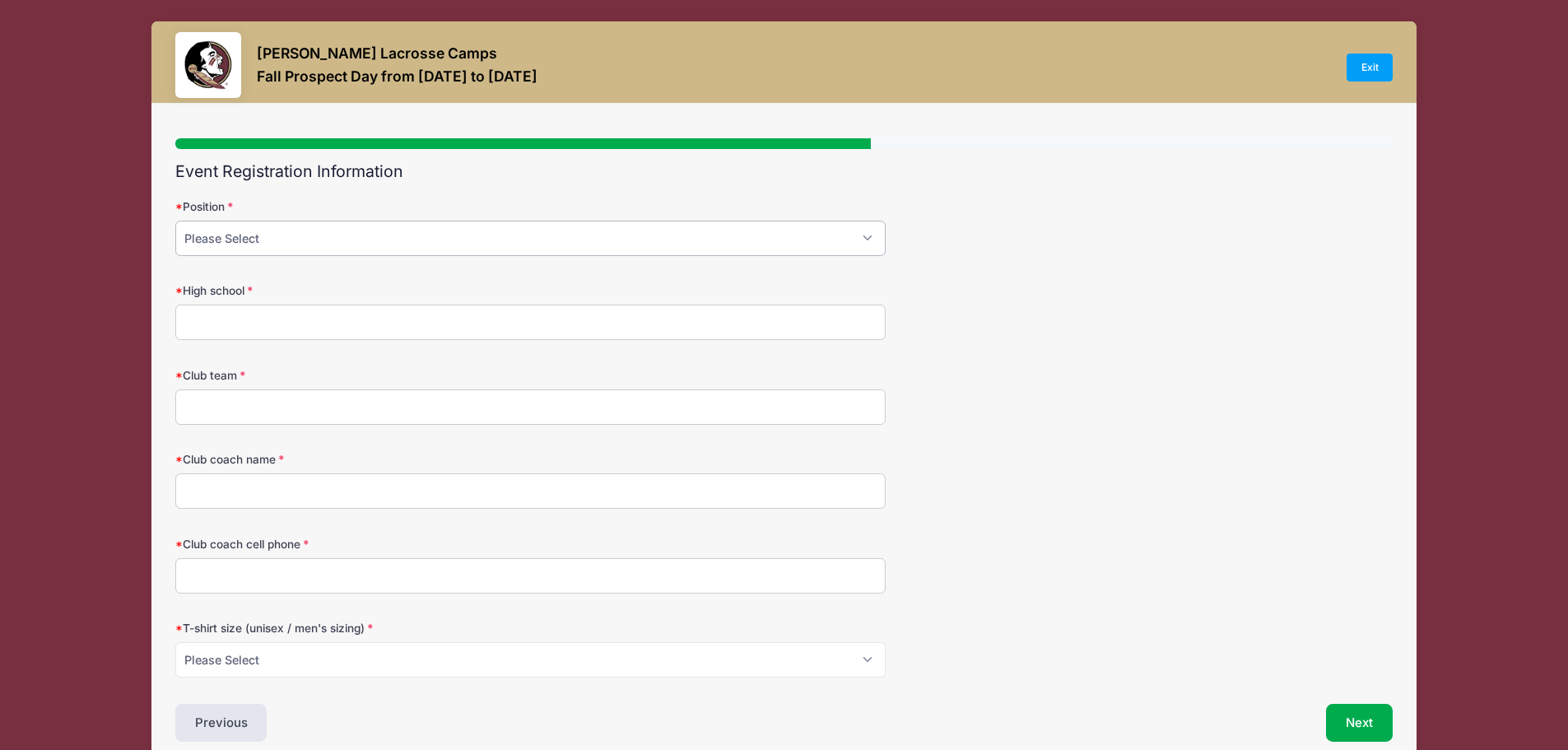
click at [443, 239] on select "Please Select Attack Midfield Defense Goalie" at bounding box center [531, 238] width 710 height 35
select select "Midfield"
click at [176, 221] on select "Please Select Attack Midfield Defense Goalie" at bounding box center [531, 238] width 710 height 35
click at [208, 328] on input "High school" at bounding box center [531, 322] width 710 height 35
type input "s"
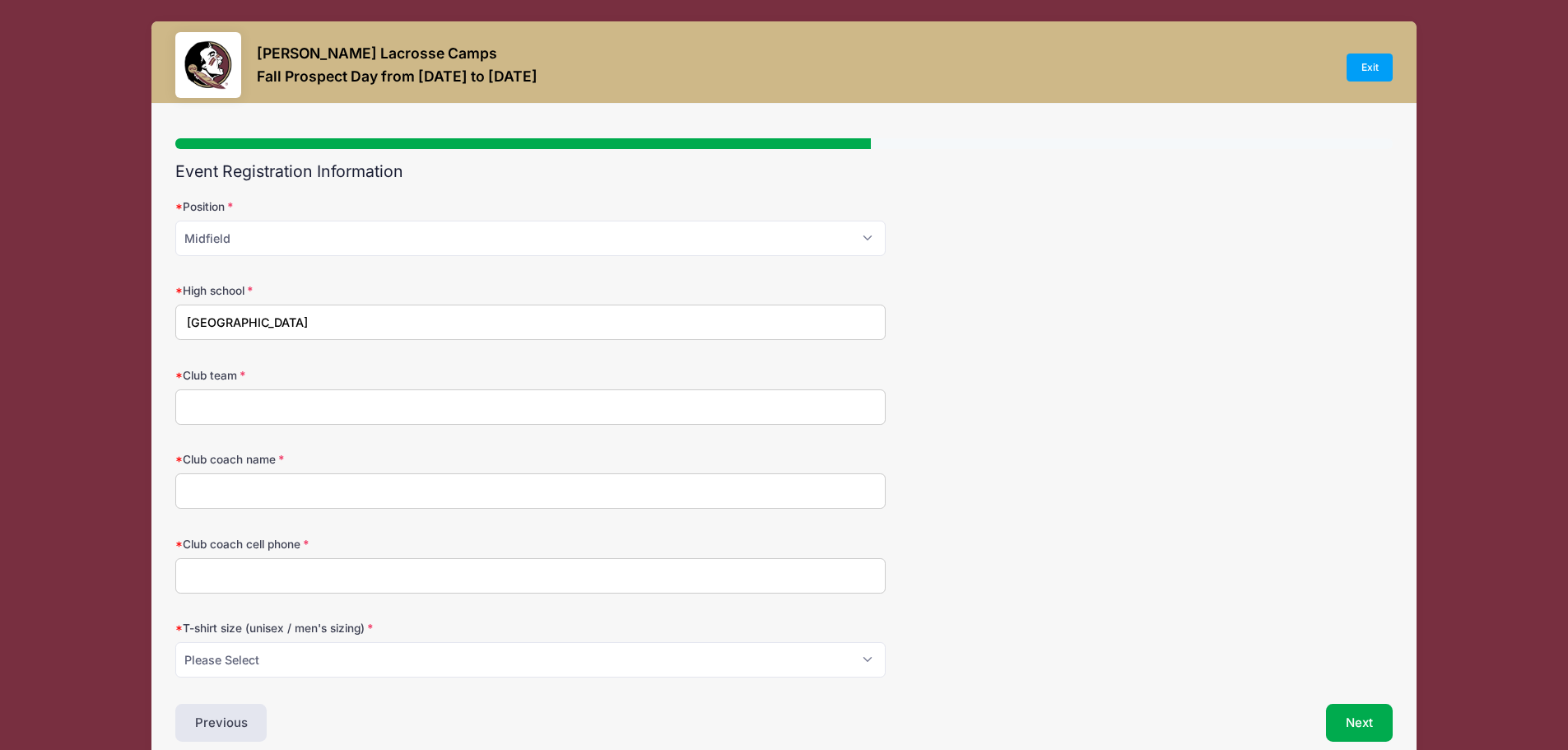
type input "Springfield High School"
type input "NXT Black"
type input "Candace Taglianetti-Bossell"
type input "610-357-3479"
click at [556, 658] on select "Please Select Small Medium Large XL" at bounding box center [531, 659] width 710 height 35
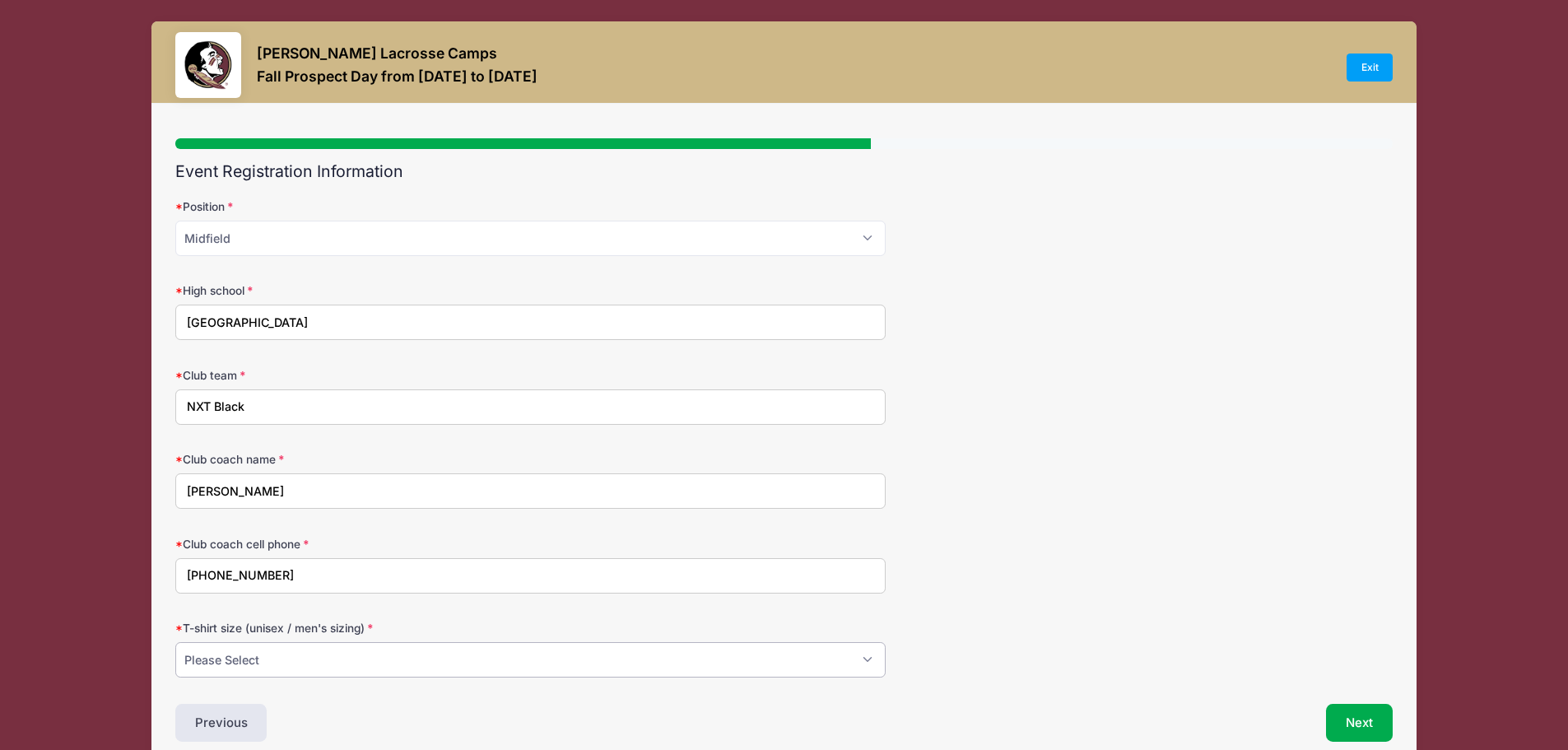
select select "Small"
click at [176, 642] on select "Please Select Small Medium Large XL" at bounding box center [531, 659] width 710 height 35
click at [981, 517] on form "Position Please Select Attack Midfield Defense Goalie High school Springfield H…" at bounding box center [784, 437] width 1218 height 479
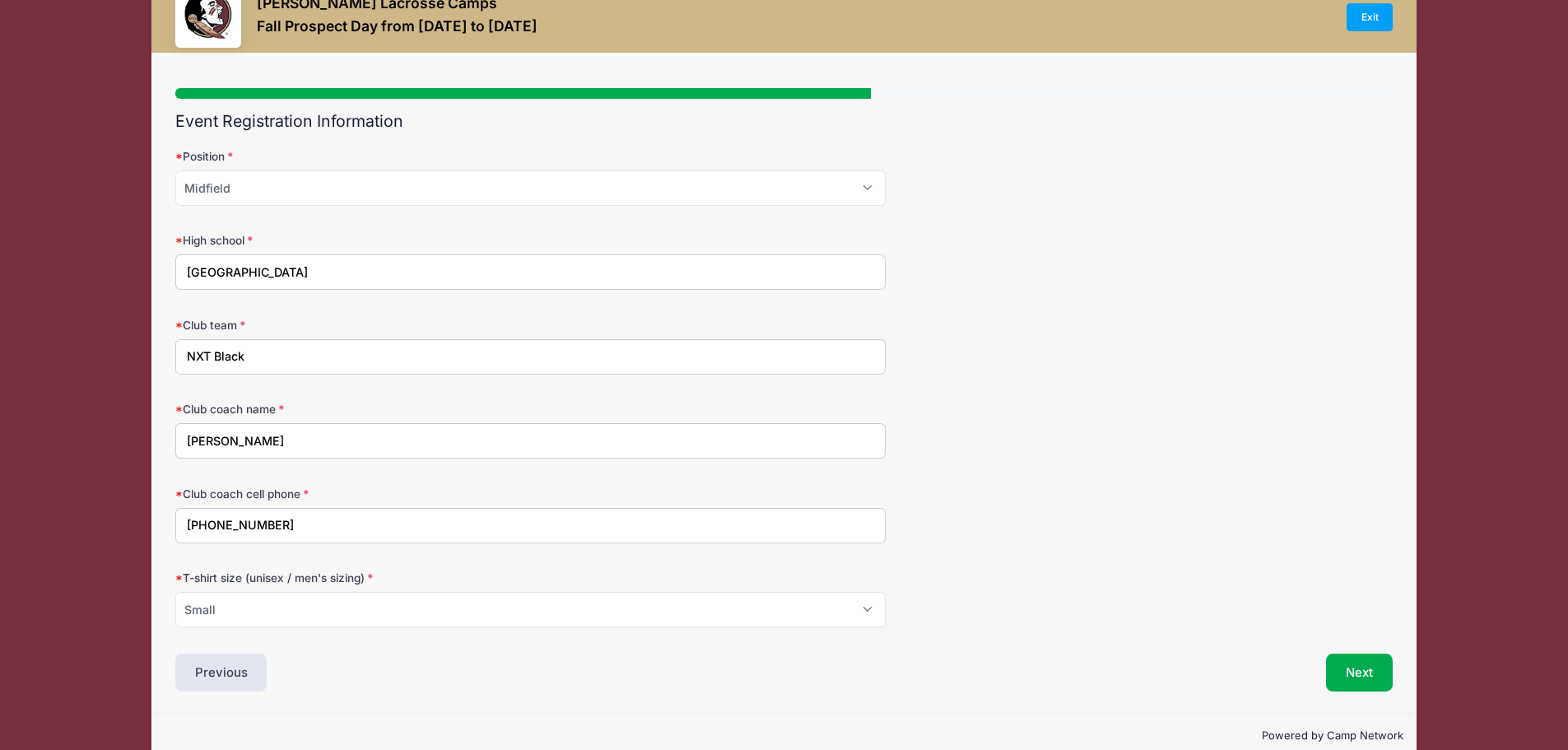
scroll to position [78, 0]
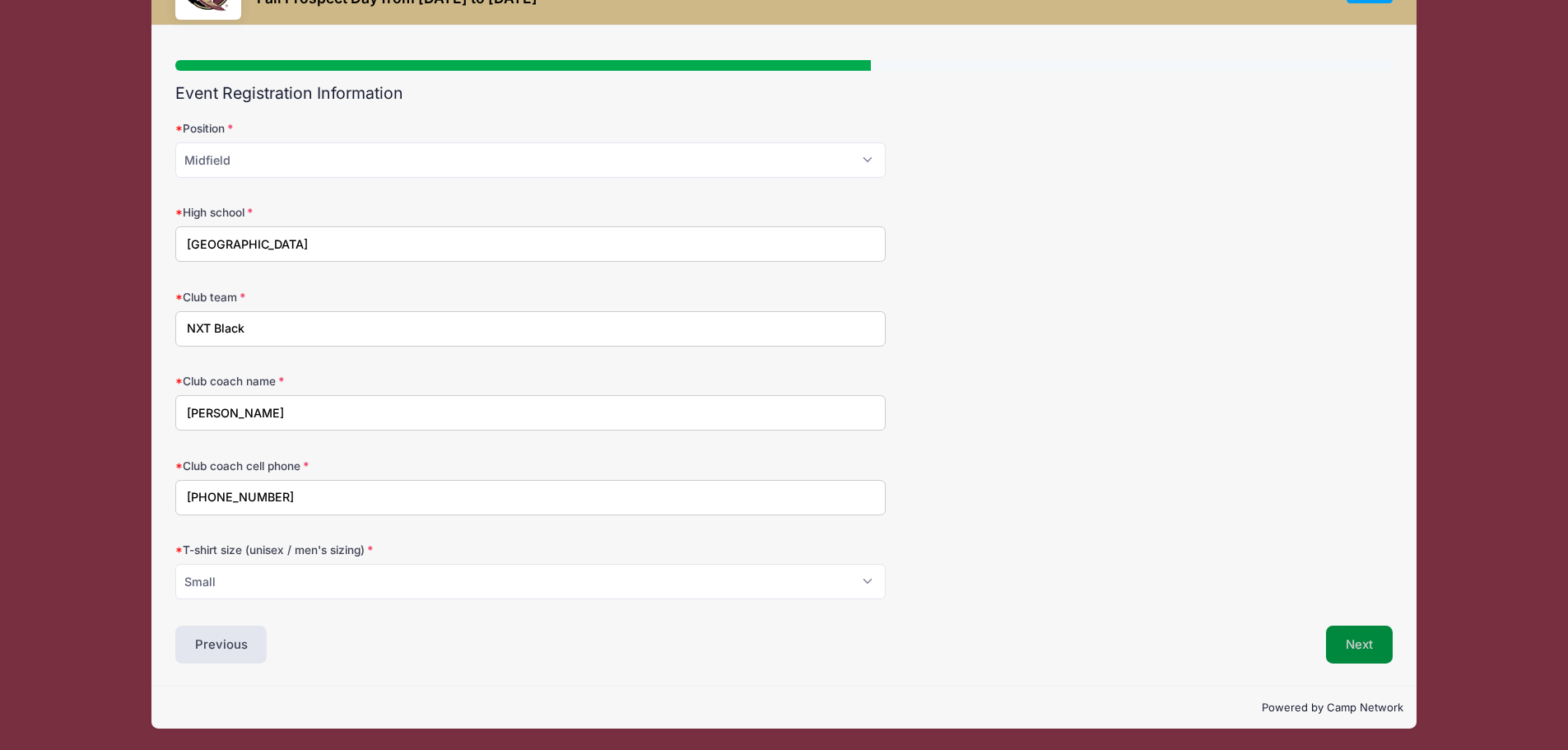
click at [1353, 638] on button "Next" at bounding box center [1359, 645] width 67 height 38
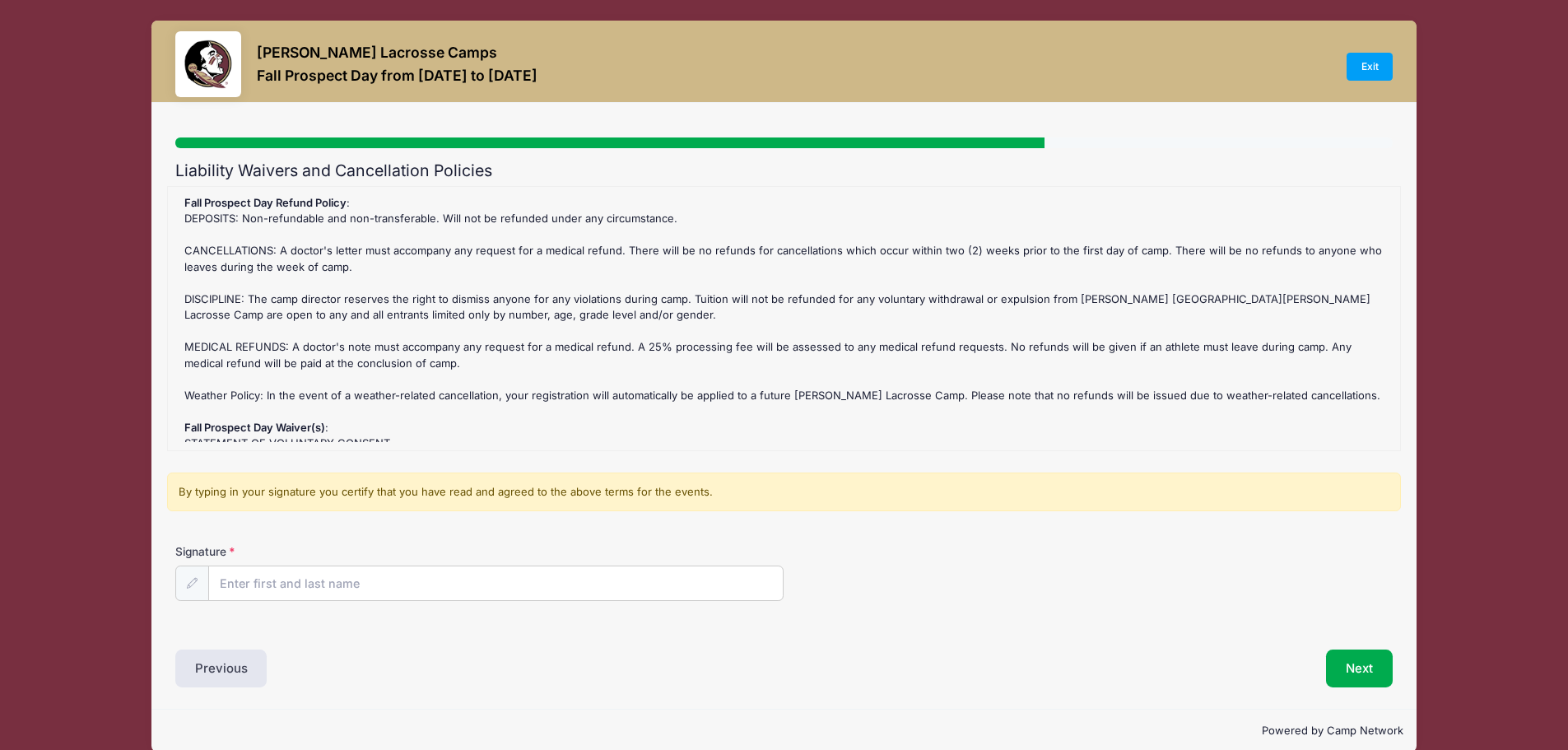
scroll to position [0, 0]
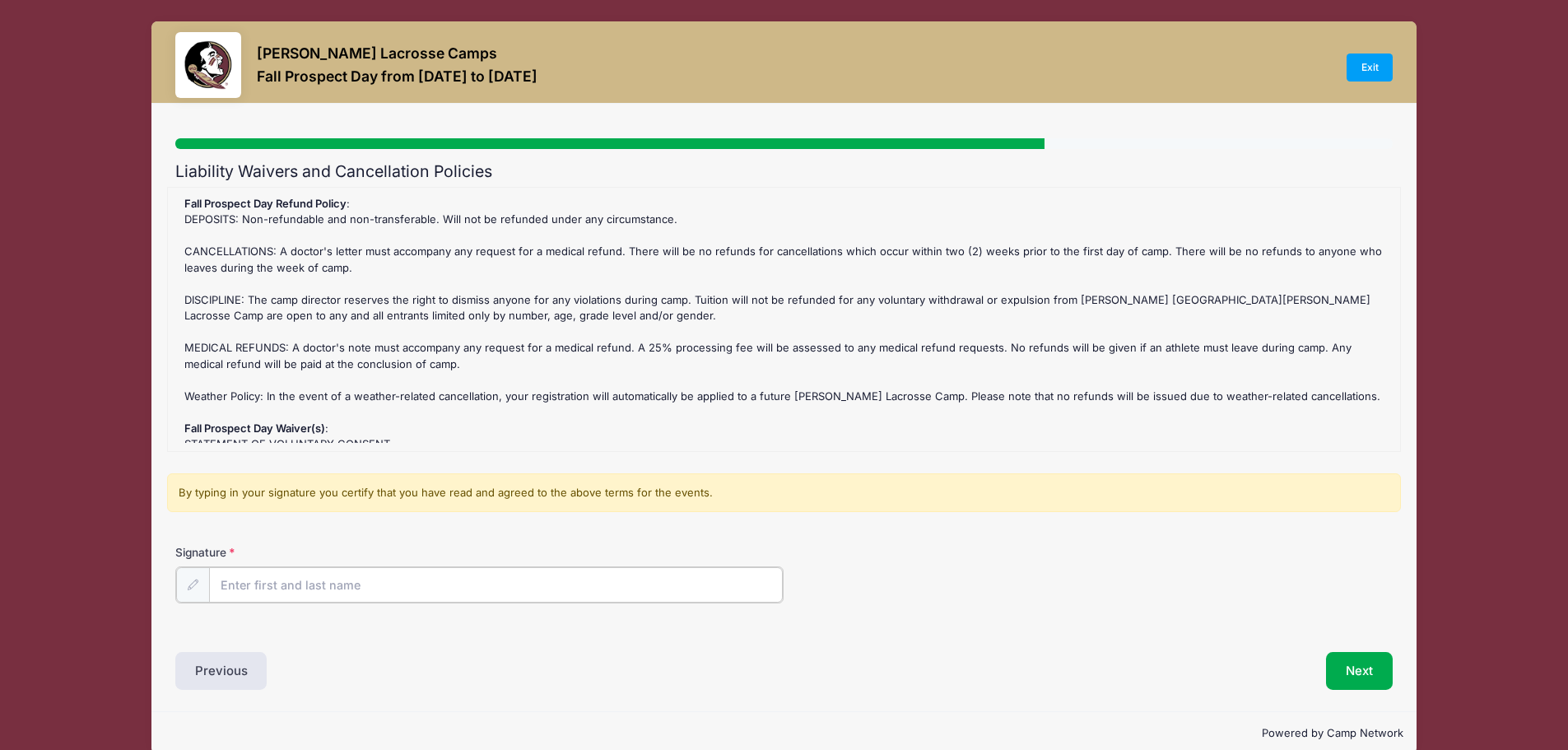
click at [298, 586] on input "Signature" at bounding box center [496, 585] width 575 height 35
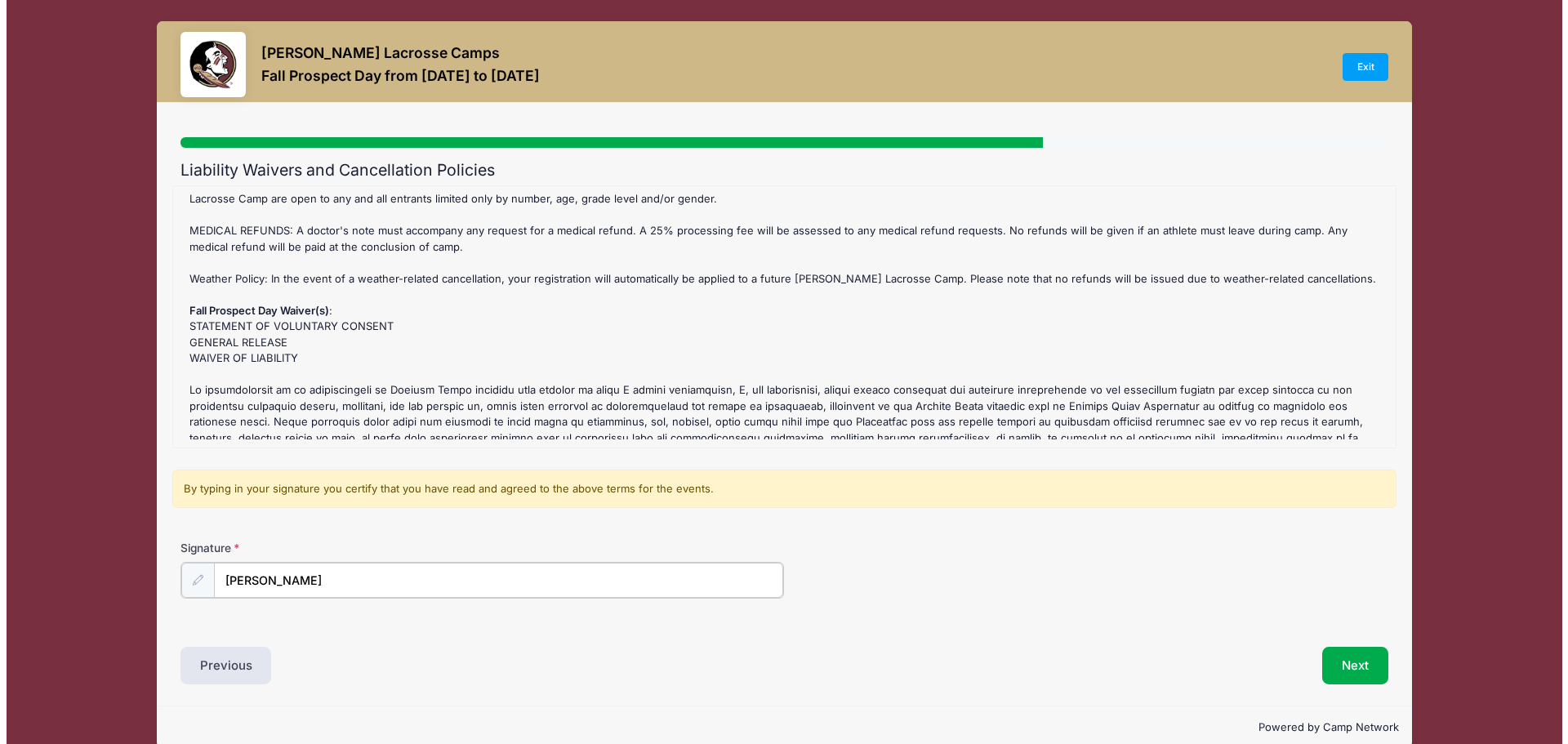
scroll to position [201, 0]
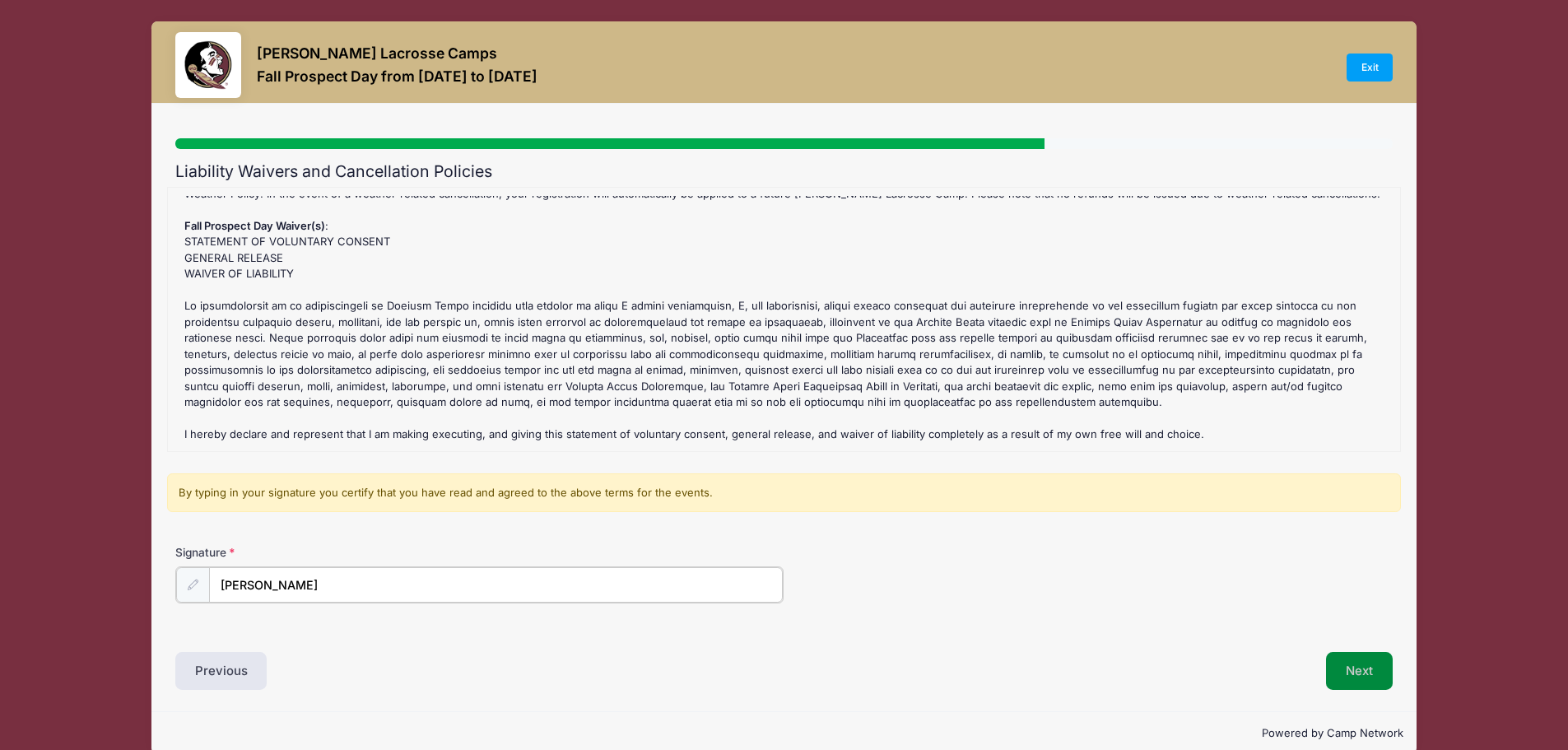
type input "Giulia Keller"
click at [1357, 670] on button "Next" at bounding box center [1359, 670] width 67 height 38
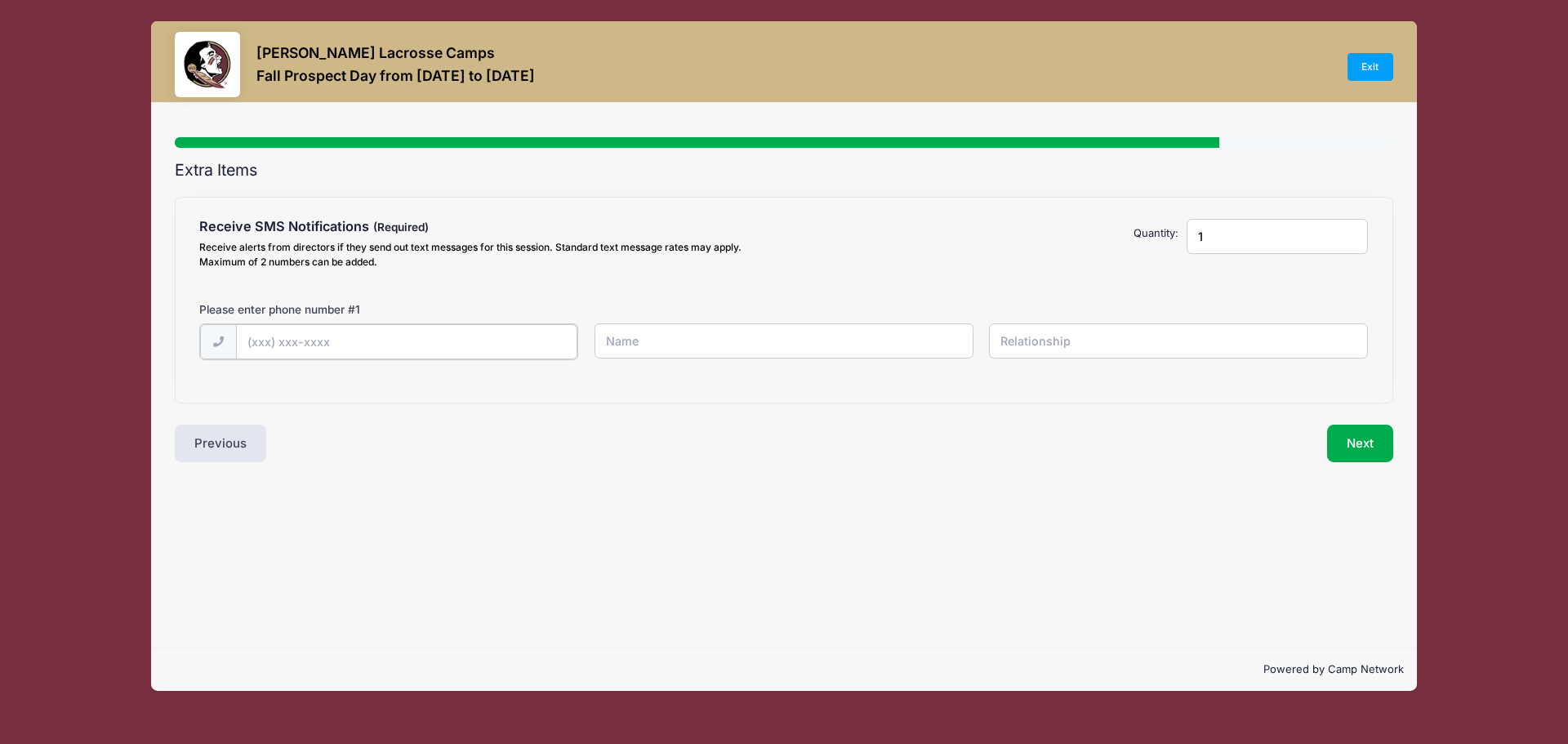
click at [301, 344] on input "text" at bounding box center [407, 341] width 342 height 35
type input "(484) 885-9807"
type input "Daniela Keller"
type input "Mother"
type input "2"
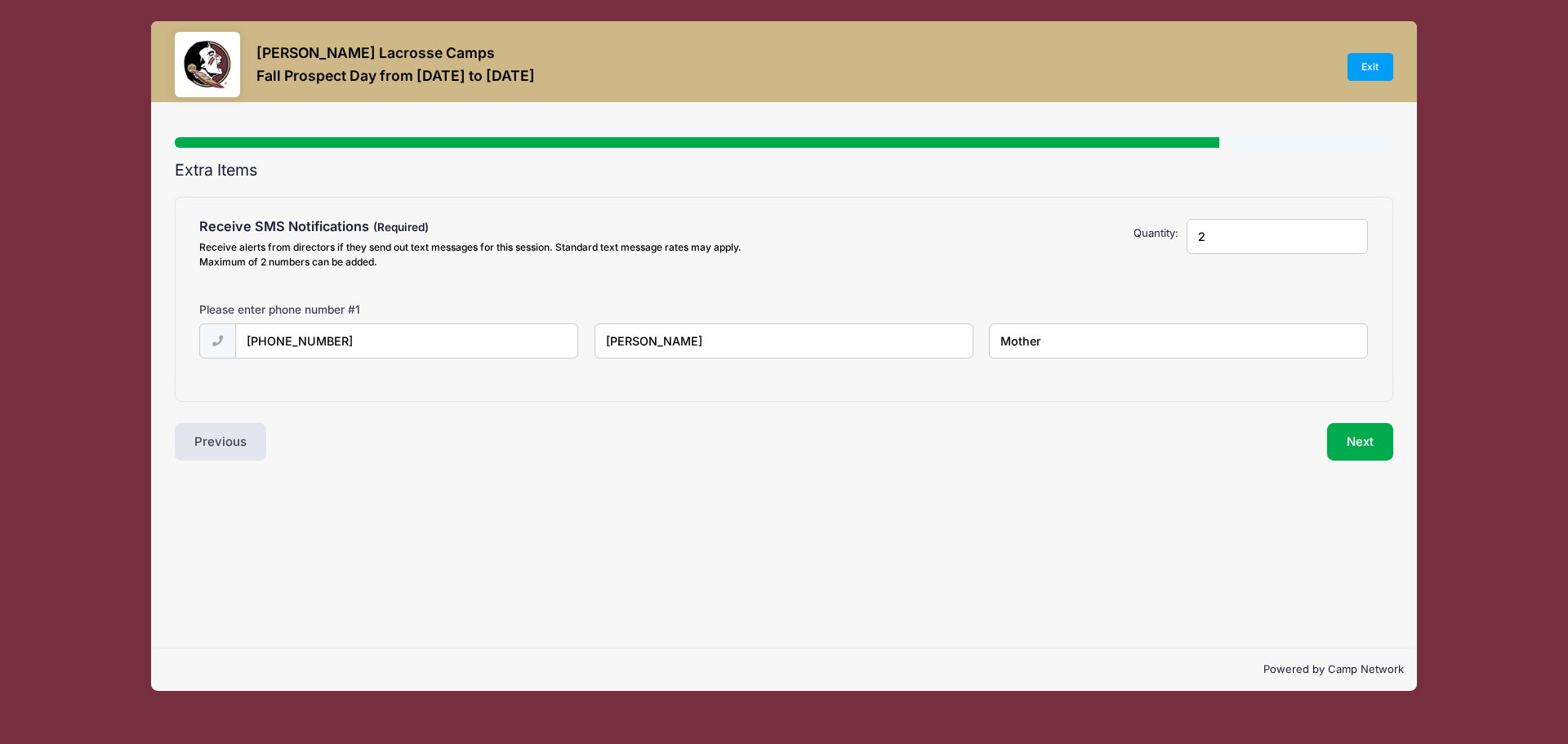
click at [1353, 232] on input "2" at bounding box center [1278, 236] width 182 height 35
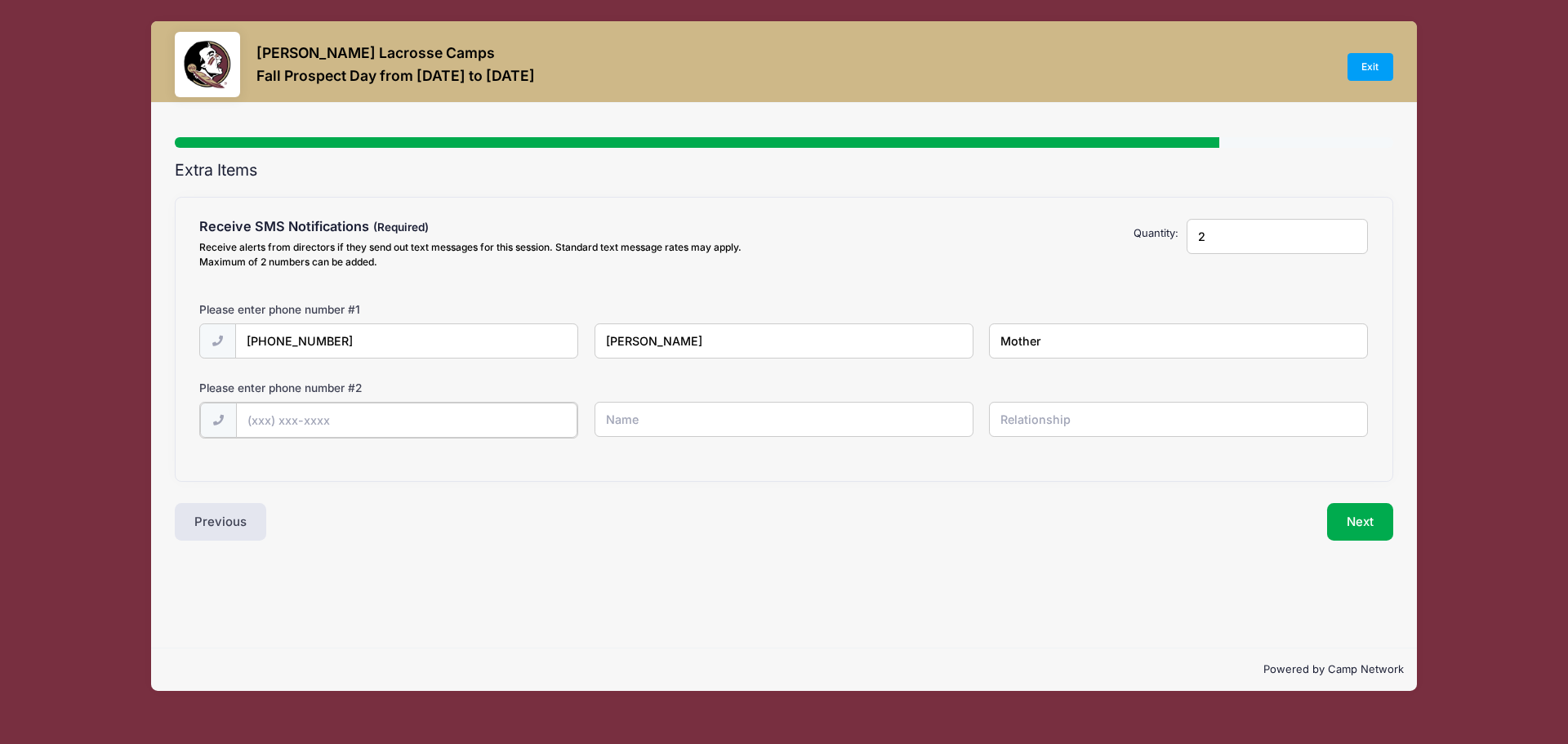
click at [380, 422] on input "text" at bounding box center [407, 420] width 342 height 35
type input "(610) 579-2451"
type input "Giulia Keller"
click at [1356, 517] on button "Next" at bounding box center [1360, 520] width 67 height 37
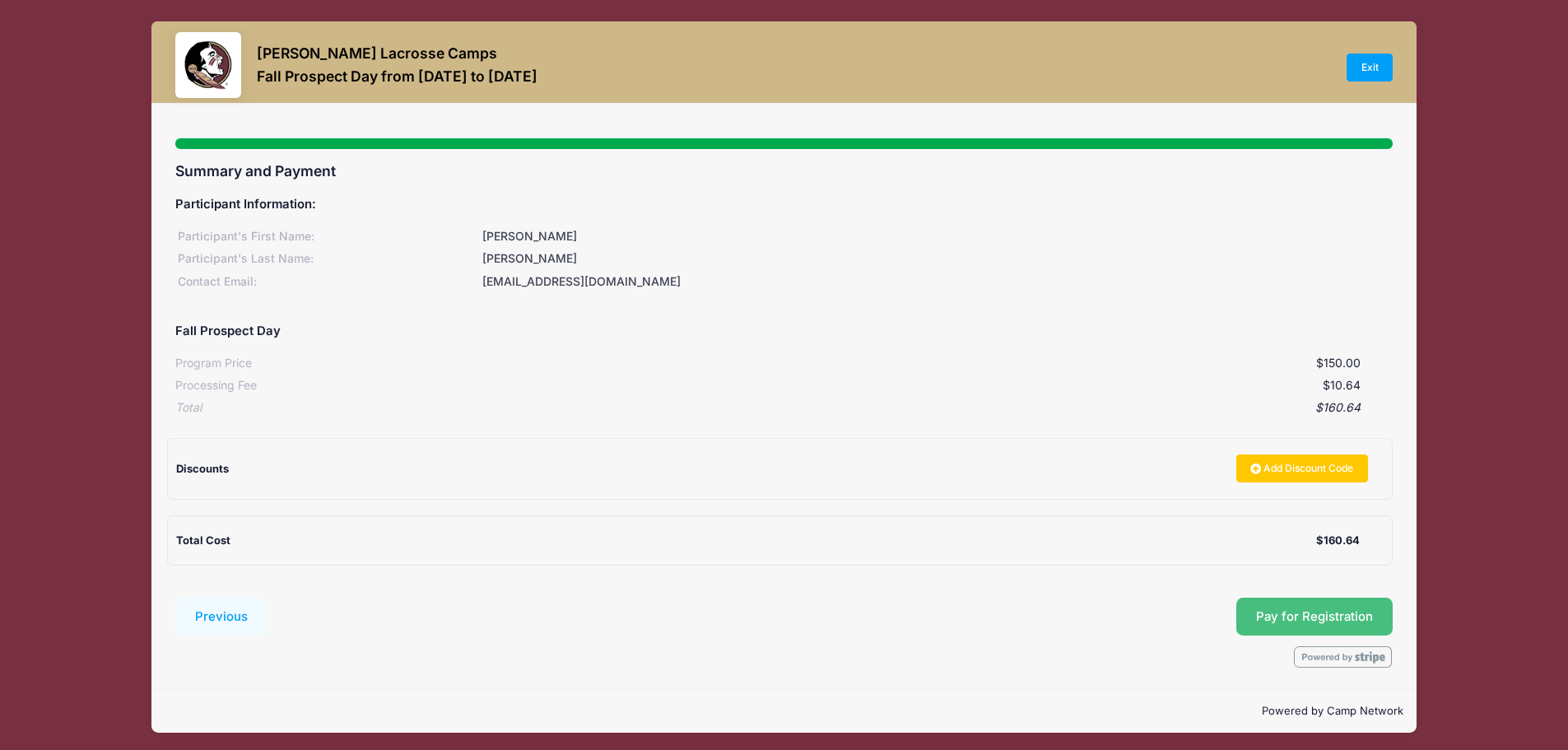
click at [1317, 621] on button "Pay for Registration" at bounding box center [1315, 617] width 157 height 38
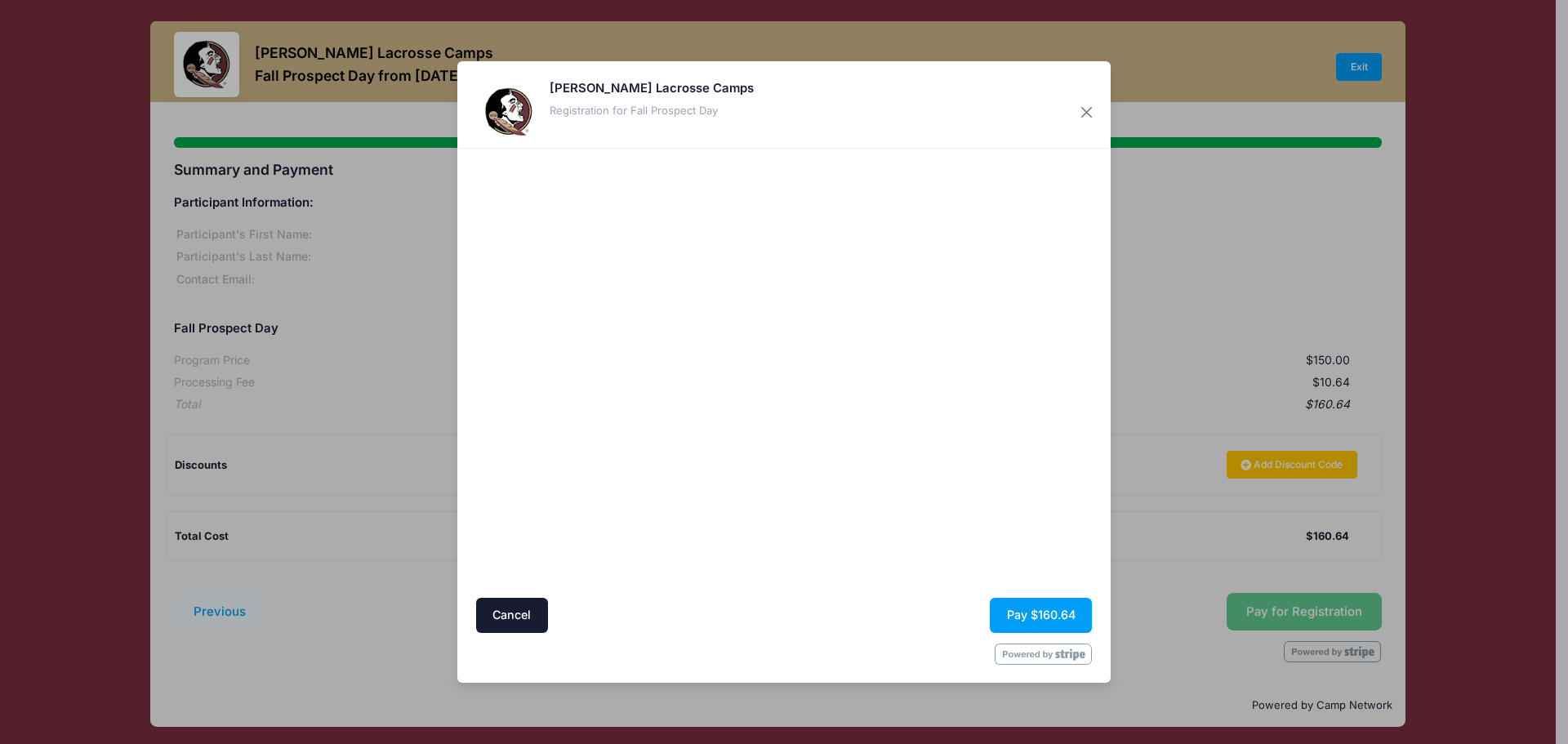
click at [865, 558] on div at bounding box center [942, 373] width 301 height 433
click at [1042, 615] on button "Pay $160.64" at bounding box center [1041, 615] width 102 height 35
